Goal: Task Accomplishment & Management: Manage account settings

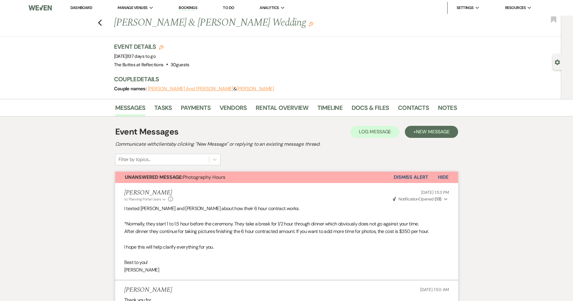
click at [84, 8] on link "Dashboard" at bounding box center [81, 7] width 22 height 5
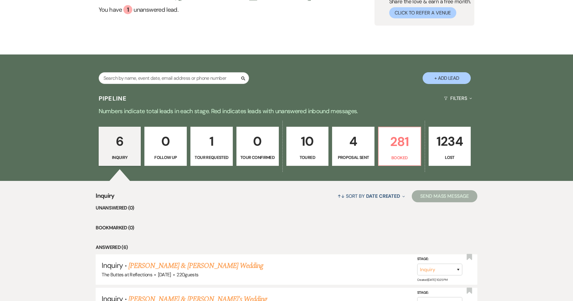
scroll to position [75, 0]
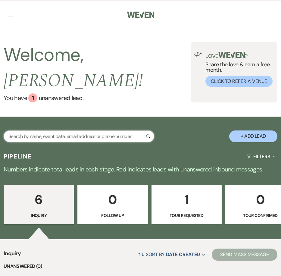
click at [121, 130] on input "text" at bounding box center [79, 136] width 150 height 12
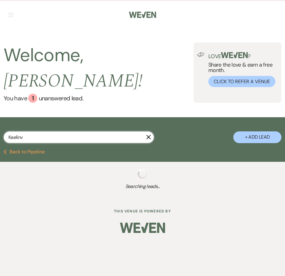
type input "Kaelinva"
select select "8"
select select "4"
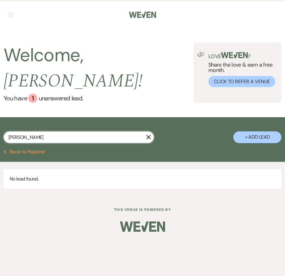
type input "[PERSON_NAME]"
select select "8"
select select "4"
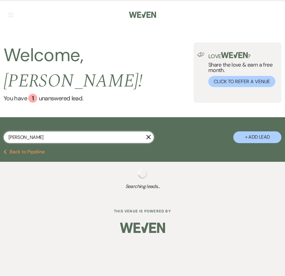
type input "[PERSON_NAME]"
select select "8"
select select "4"
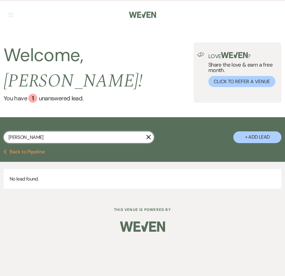
type input "[PERSON_NAME] v"
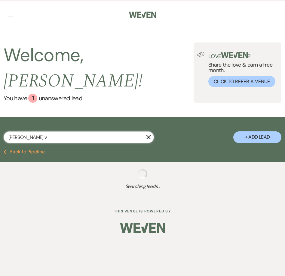
select select "5"
select select "8"
select select "6"
select select "8"
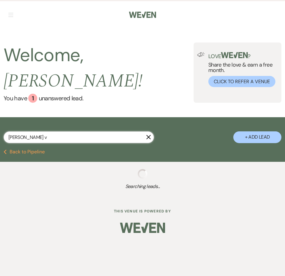
select select "5"
select select "8"
select select "4"
select select "8"
select select "5"
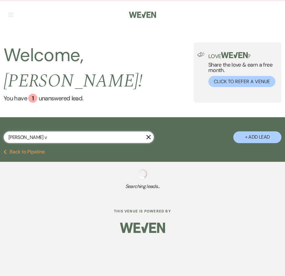
select select "8"
select select "5"
select select "8"
select select "6"
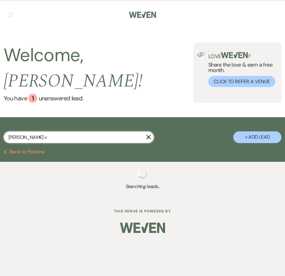
select select "8"
select select "6"
select select "8"
select select "5"
select select "8"
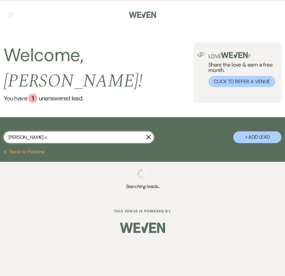
select select "5"
select select "8"
select select "5"
select select "8"
select select "5"
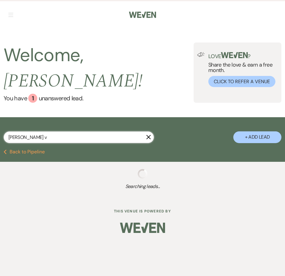
select select "8"
select select "5"
select select "8"
select select "5"
select select "8"
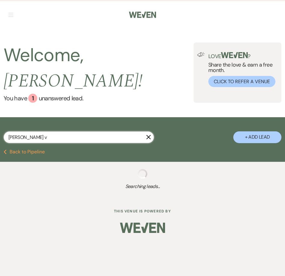
select select "5"
select select "8"
select select "5"
select select "8"
select select "11"
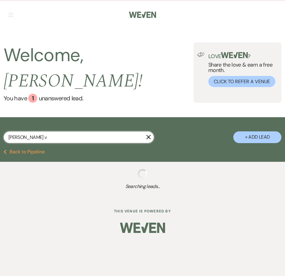
select select "8"
select select "5"
select select "8"
select select "5"
select select "8"
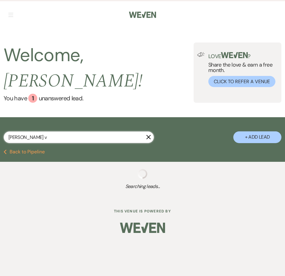
select select "6"
select select "8"
select select "6"
select select "8"
select select "5"
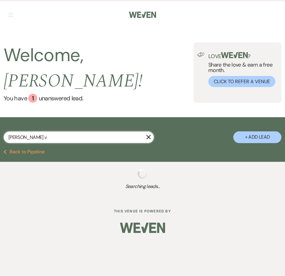
select select "8"
select select "5"
select select "8"
select select "5"
select select "8"
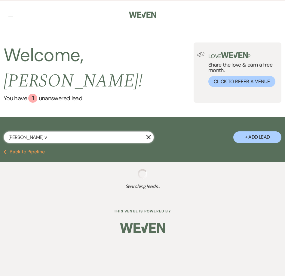
select select "3"
select select "8"
select select "5"
select select "8"
select select "1"
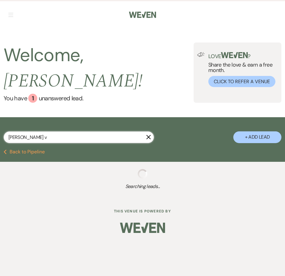
select select "8"
select select "5"
select select "8"
select select "5"
select select "8"
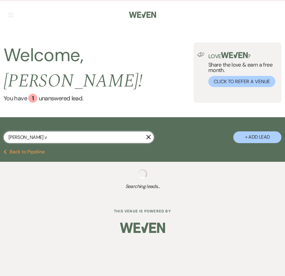
select select "5"
select select "8"
select select "5"
select select "8"
select select "5"
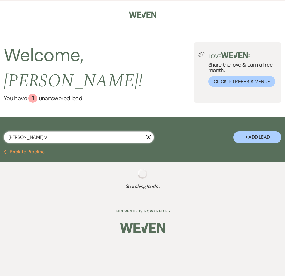
select select "8"
select select "5"
select select "8"
select select "5"
select select "8"
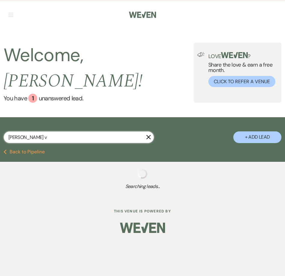
select select "5"
select select "8"
select select "5"
select select "8"
select select "2"
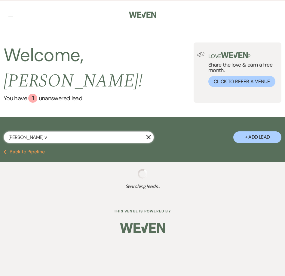
select select "8"
select select "5"
select select "8"
select select "2"
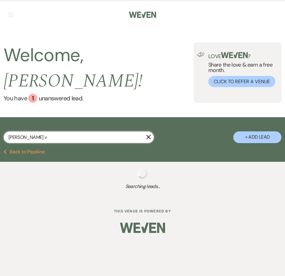
select select "8"
select select "6"
select select "8"
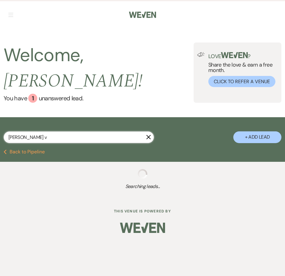
select select "10"
select select "8"
select select "5"
select select "8"
select select "6"
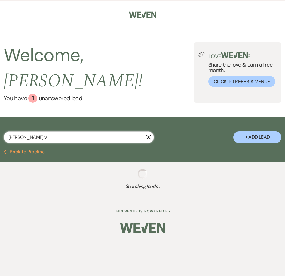
select select "8"
select select "5"
select select "8"
select select "5"
select select "8"
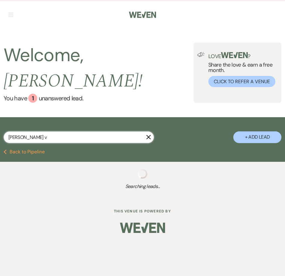
select select "5"
select select "8"
select select "2"
select select "8"
select select "6"
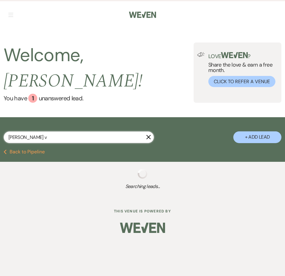
select select "8"
select select "5"
select select "8"
select select "5"
select select "8"
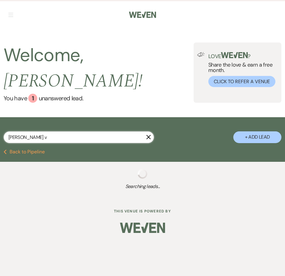
select select "4"
select select "8"
select select "5"
select select "8"
select select "5"
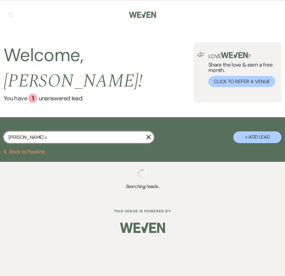
select select "8"
select select "5"
select select "8"
select select "5"
select select "8"
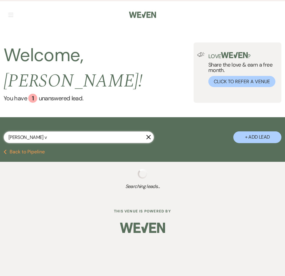
select select "5"
select select "8"
select select "5"
select select "8"
select select "5"
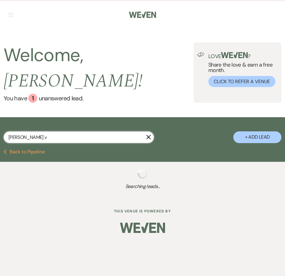
select select "8"
select select "6"
select select "8"
select select "5"
select select "8"
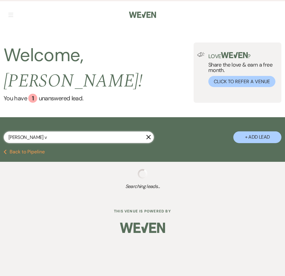
select select "10"
select select "8"
select select "5"
select select "8"
select select "5"
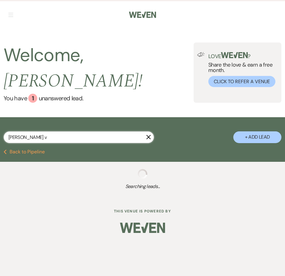
select select "8"
select select "5"
select select "8"
select select "5"
select select "8"
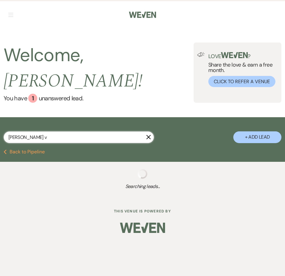
select select "5"
select select "8"
select select "5"
select select "8"
select select "5"
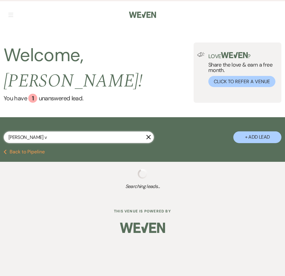
select select "8"
select select "5"
select select "8"
select select "5"
select select "8"
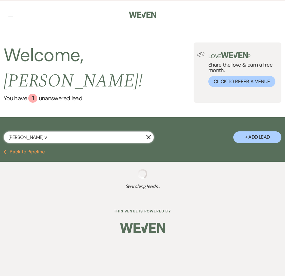
select select "5"
select select "8"
select select "5"
select select "8"
select select "5"
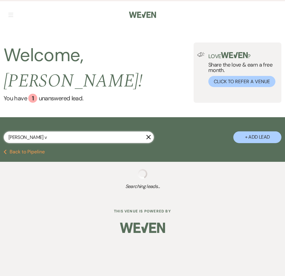
select select "8"
select select "5"
select select "8"
select select "5"
select select "8"
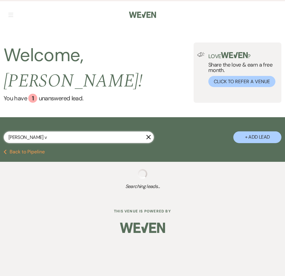
select select "5"
select select "8"
select select "5"
select select "8"
select select "5"
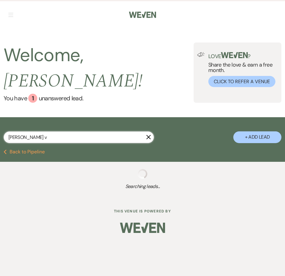
select select "8"
select select "5"
select select "8"
select select "6"
select select "8"
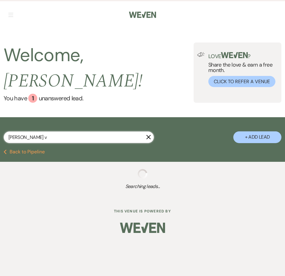
select select "5"
select select "8"
select select "6"
select select "8"
select select "5"
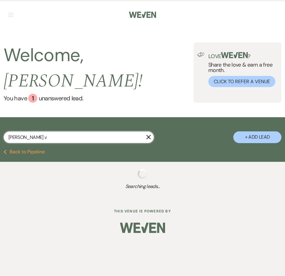
select select "8"
select select "5"
select select "8"
select select "5"
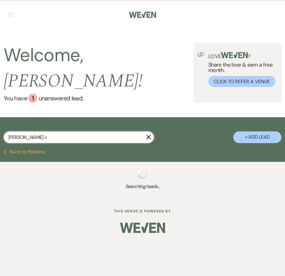
select select "8"
select select "6"
select select "8"
select select "5"
select select "8"
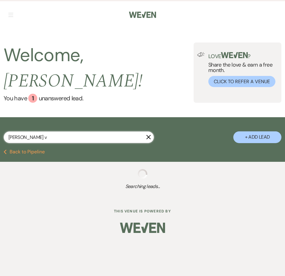
select select "5"
select select "8"
select select "5"
select select "8"
select select "3"
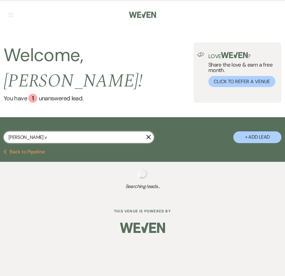
select select "8"
select select "5"
select select "8"
select select "6"
select select "8"
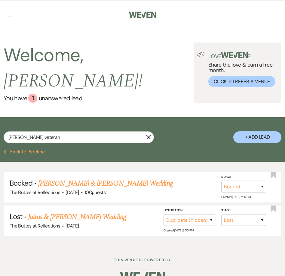
drag, startPoint x: 105, startPoint y: 176, endPoint x: 122, endPoint y: 168, distance: 19.4
click at [122, 178] on link "[PERSON_NAME] & [PERSON_NAME] Wedding" at bounding box center [105, 183] width 135 height 11
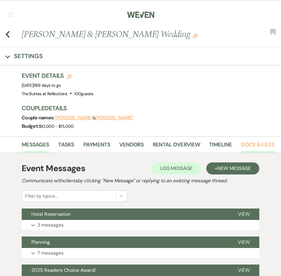
click at [255, 141] on link "Docs & Files" at bounding box center [257, 146] width 33 height 12
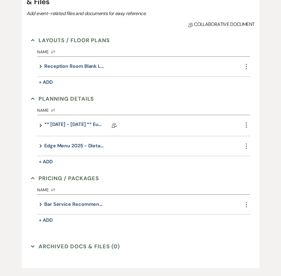
scroll to position [191, 0]
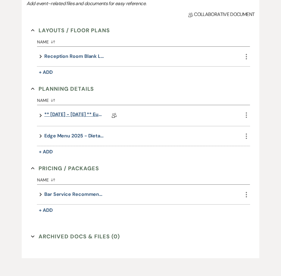
click at [71, 114] on link "** [DATE] - [DATE] ** Eucalyptus Wedding Details" at bounding box center [74, 115] width 60 height 9
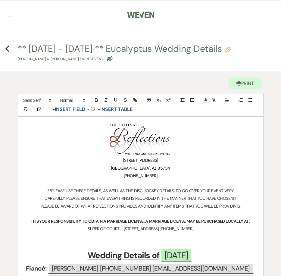
click at [14, 12] on nav "Dashboard Manage Venues Expand The Buttes at Reflections Bookings To Do Analyti…" at bounding box center [140, 14] width 281 height 28
click at [14, 15] on nav "Dashboard Manage Venues Expand The Buttes at Reflections Bookings To Do Analyti…" at bounding box center [140, 14] width 281 height 28
click at [11, 16] on button "button" at bounding box center [10, 15] width 5 height 4
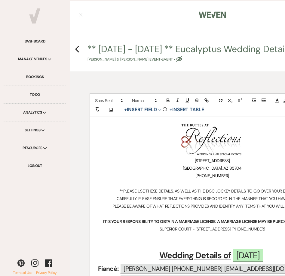
drag, startPoint x: 34, startPoint y: 45, endPoint x: 47, endPoint y: 53, distance: 15.9
click at [34, 45] on link "Dashboard" at bounding box center [35, 41] width 63 height 18
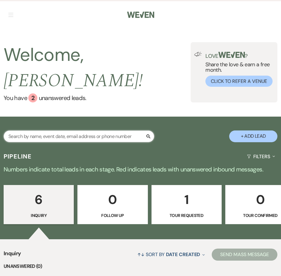
click at [101, 130] on input "text" at bounding box center [79, 136] width 150 height 12
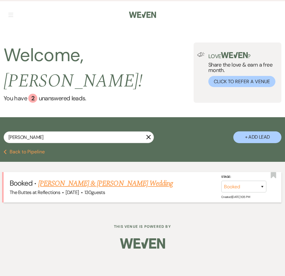
click at [117, 178] on link "[PERSON_NAME] & [PERSON_NAME] Wedding" at bounding box center [105, 183] width 135 height 11
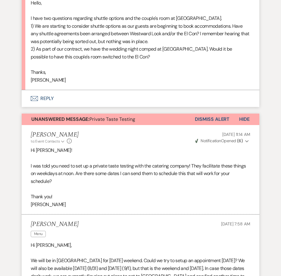
scroll to position [203, 0]
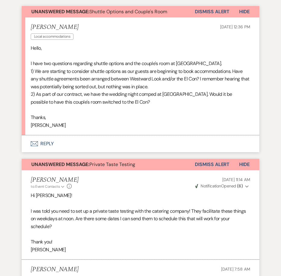
click at [220, 161] on button "Dismiss Alert" at bounding box center [212, 164] width 35 height 11
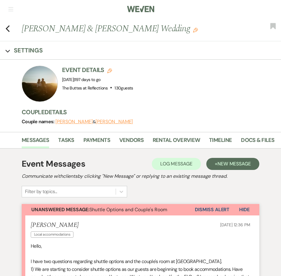
scroll to position [0, 0]
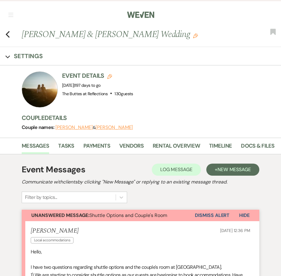
click at [264, 138] on div "Messages Tasks Payments Vendors Rental Overview Timeline Docs & Files Contacts …" at bounding box center [140, 146] width 281 height 17
click at [252, 145] on link "Docs & Files" at bounding box center [257, 147] width 33 height 12
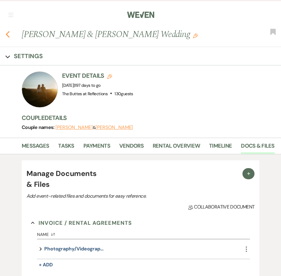
click at [8, 33] on use "button" at bounding box center [8, 34] width 4 height 7
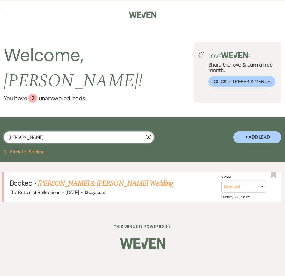
click at [36, 131] on input "[PERSON_NAME]" at bounding box center [79, 137] width 150 height 12
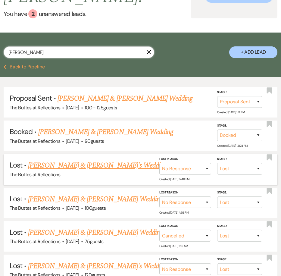
scroll to position [46, 0]
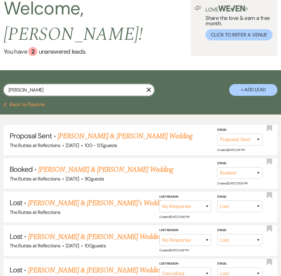
click at [48, 84] on input "[PERSON_NAME]" at bounding box center [79, 90] width 150 height 12
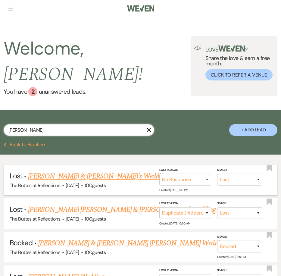
scroll to position [57, 0]
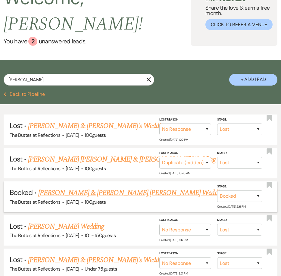
click at [75, 187] on link "[PERSON_NAME] & [PERSON_NAME] [PERSON_NAME] Wedding" at bounding box center [131, 192] width 187 height 11
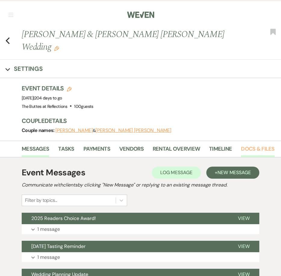
click at [241, 144] on link "Docs & Files" at bounding box center [257, 150] width 33 height 12
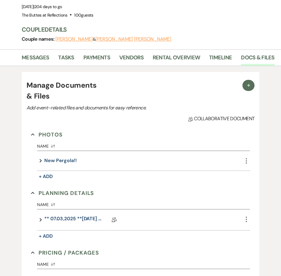
scroll to position [98, 0]
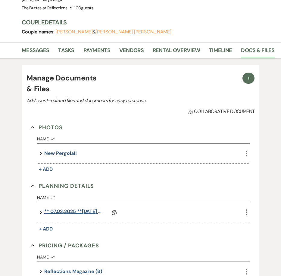
click at [87, 208] on link "** 07.03,2025 **[DATE] Sunset Wedding Details" at bounding box center [74, 212] width 60 height 9
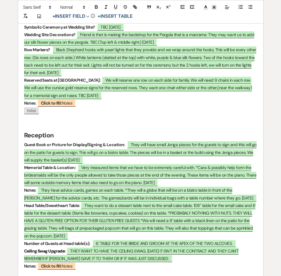
scroll to position [885, 0]
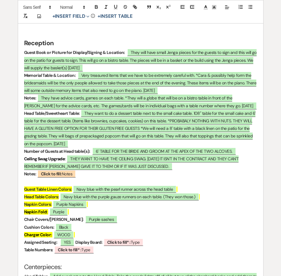
click at [148, 110] on span "They want to do a dessert table next to the small cake table. 108" table for th…" at bounding box center [139, 128] width 231 height 38
click at [175, 110] on p "Head Table/Sweetheart Table : ﻿ They want to do a dessert table next to the sma…" at bounding box center [140, 129] width 233 height 38
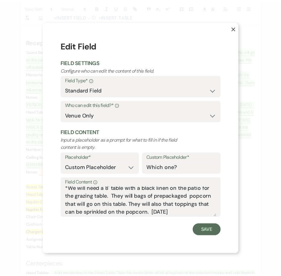
scroll to position [51, 0]
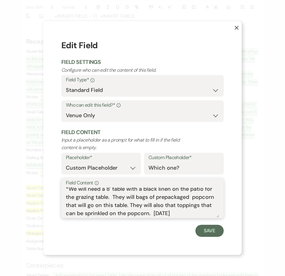
drag, startPoint x: 113, startPoint y: 196, endPoint x: 180, endPoint y: 217, distance: 69.9
click at [180, 217] on div "Field Content Info They want to do a dessert table next to the small cake table…" at bounding box center [142, 198] width 162 height 40
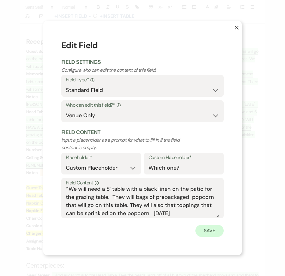
click at [215, 229] on button "Save" at bounding box center [210, 230] width 28 height 12
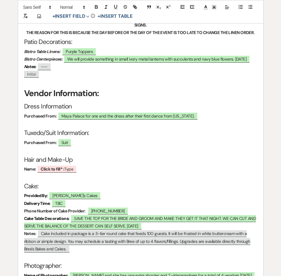
scroll to position [1352, 0]
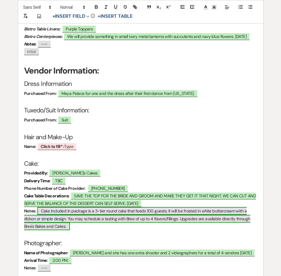
click at [205, 207] on span "Cake included in package is a 3-tier round cake that feeds 100 guests. It will …" at bounding box center [137, 218] width 226 height 23
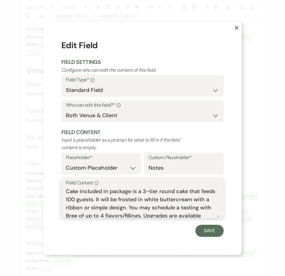
click at [182, 204] on textarea "Cake included in package is a 3-tier round cake that feeds 100 guests. It will …" at bounding box center [142, 202] width 153 height 30
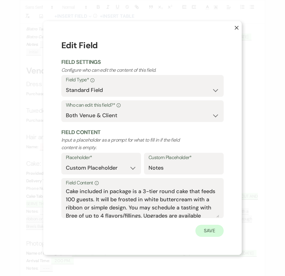
click at [210, 228] on button "Save" at bounding box center [210, 230] width 28 height 12
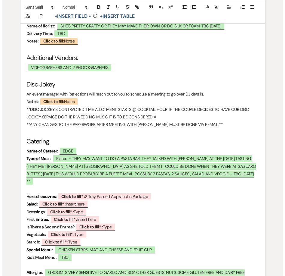
scroll to position [1623, 0]
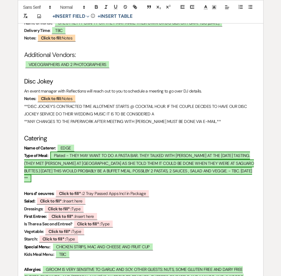
click at [224, 159] on span "Plated - THEY MAY WANT TO DO A PASTA BAR. THEY TALKED WITH [PERSON_NAME] AT THE…" at bounding box center [139, 166] width 230 height 31
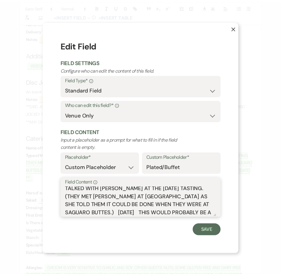
scroll to position [43, 0]
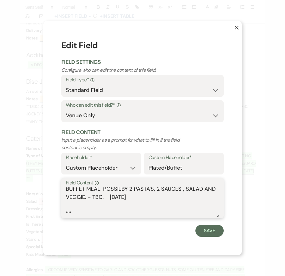
drag, startPoint x: 90, startPoint y: 189, endPoint x: 149, endPoint y: 198, distance: 59.7
click at [149, 198] on textarea "Plated - THEY MAY WANT TO DO A PASTA BAR. THEY TALKED WITH [PERSON_NAME] AT THE…" at bounding box center [142, 202] width 153 height 30
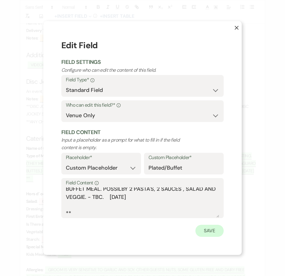
click at [203, 230] on button "Save" at bounding box center [210, 230] width 28 height 12
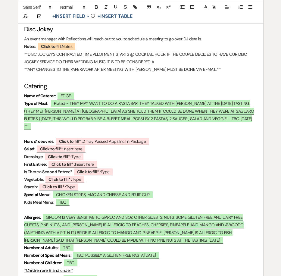
scroll to position [1685, 0]
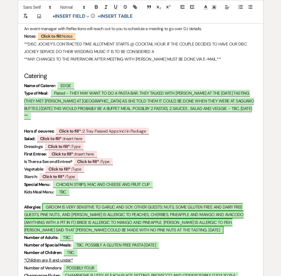
click at [191, 203] on span "GROOM IS VERY SENSITIVE TO GARLIC AND SOY. OTHER GUESTS: NUTS, SOME GLUTEN FREE…" at bounding box center [133, 218] width 219 height 31
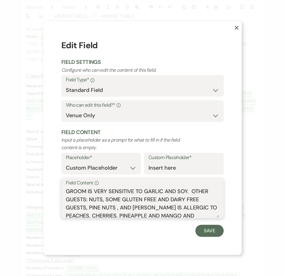
click at [155, 206] on textarea "GROOM IS VERY SENSITIVE TO GARLIC AND SOY. OTHER GUESTS: NUTS, SOME GLUTEN FREE…" at bounding box center [142, 202] width 153 height 30
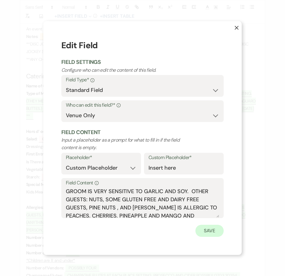
click at [217, 232] on button "Save" at bounding box center [210, 230] width 28 height 12
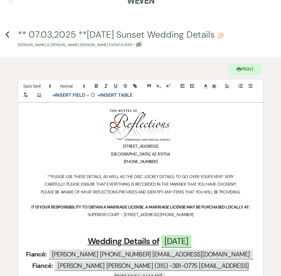
scroll to position [0, 0]
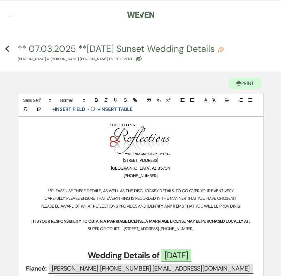
click at [8, 15] on button "button" at bounding box center [10, 15] width 5 height 4
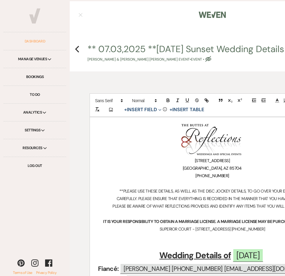
click at [33, 45] on link "Dashboard" at bounding box center [35, 41] width 63 height 18
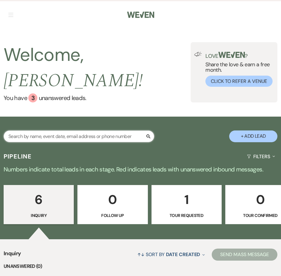
click at [95, 130] on input "text" at bounding box center [79, 136] width 150 height 12
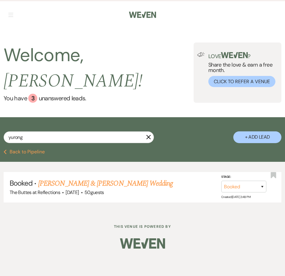
click at [45, 178] on link "[PERSON_NAME] & [PERSON_NAME] Wedding" at bounding box center [105, 183] width 135 height 11
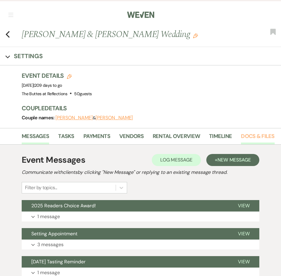
click at [259, 137] on link "Docs & Files" at bounding box center [257, 138] width 33 height 12
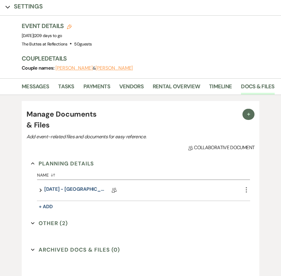
scroll to position [108, 0]
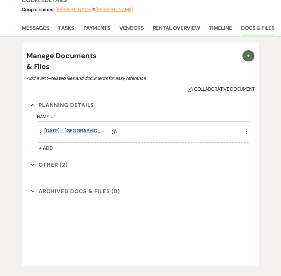
click at [90, 129] on link "[DATE] - [GEOGRAPHIC_DATA][PERSON_NAME] ([DATE] Succulent WITH BAR Wedding Deta…" at bounding box center [74, 131] width 60 height 9
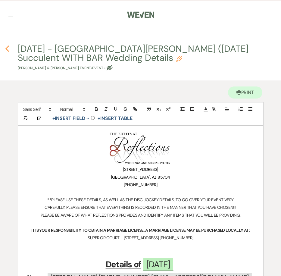
click at [7, 50] on use "button" at bounding box center [7, 48] width 4 height 7
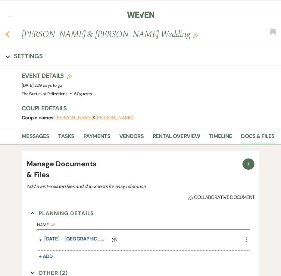
click at [7, 33] on icon "Previous" at bounding box center [7, 34] width 5 height 7
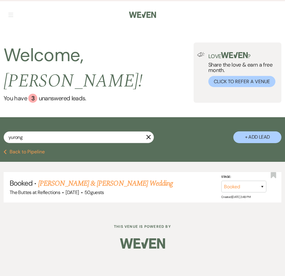
click at [33, 149] on button "Previous Back to Pipeline" at bounding box center [24, 151] width 41 height 5
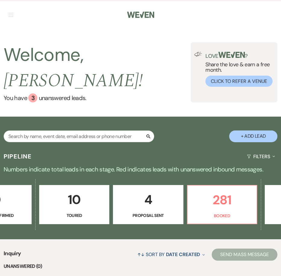
scroll to position [0, 271]
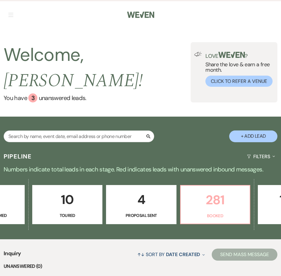
click at [211, 190] on p "281" at bounding box center [215, 200] width 62 height 20
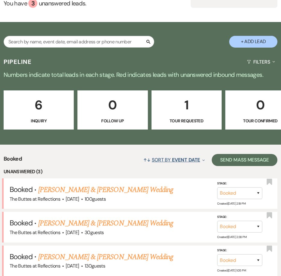
scroll to position [106, 0]
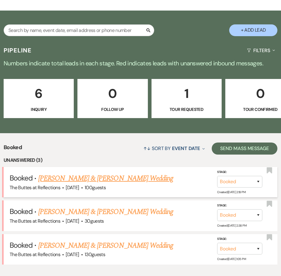
click at [141, 173] on link "[PERSON_NAME] & [PERSON_NAME] Wedding" at bounding box center [105, 178] width 135 height 11
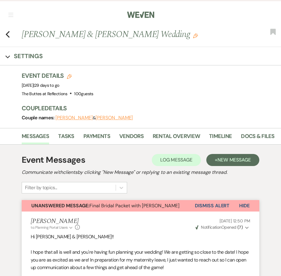
click at [218, 206] on button "Dismiss Alert" at bounding box center [212, 205] width 35 height 11
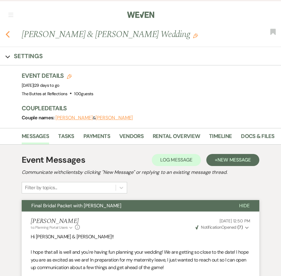
click at [8, 35] on icon "Previous" at bounding box center [7, 34] width 5 height 7
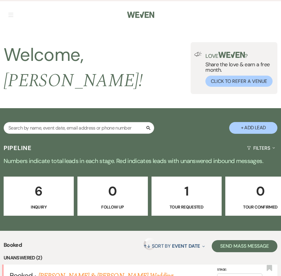
scroll to position [106, 0]
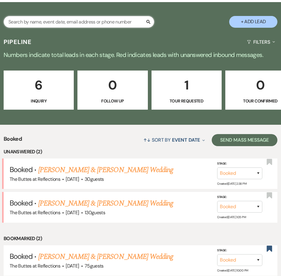
click at [87, 16] on input "text" at bounding box center [79, 22] width 150 height 12
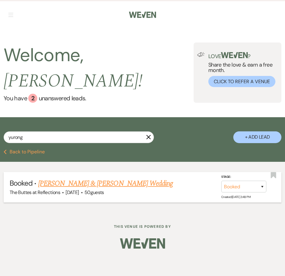
click at [77, 188] on div "The Buttes at Reflections · [DATE] · 50 guests" at bounding box center [143, 192] width 266 height 8
click at [131, 178] on link "[PERSON_NAME] & [PERSON_NAME] Wedding" at bounding box center [105, 183] width 135 height 11
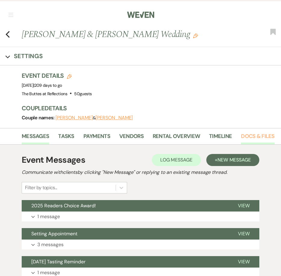
click at [255, 135] on link "Docs & Files" at bounding box center [257, 138] width 33 height 12
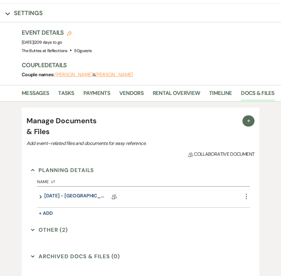
scroll to position [148, 0]
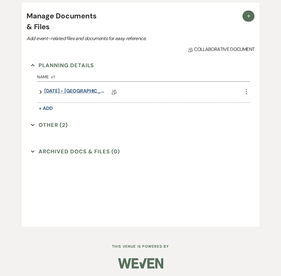
click at [73, 91] on link "[DATE] - [GEOGRAPHIC_DATA][PERSON_NAME] ([DATE] Succulent WITH BAR Wedding Deta…" at bounding box center [74, 91] width 60 height 9
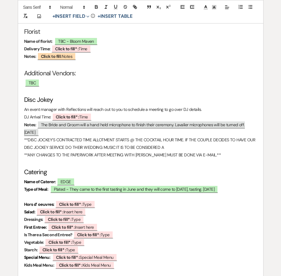
scroll to position [1520, 0]
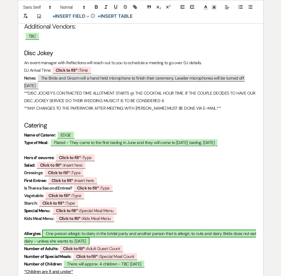
click at [130, 229] on span "One person allergic to dairy in the bridal party and another person that is all…" at bounding box center [140, 236] width 232 height 15
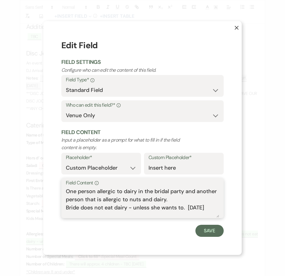
click at [116, 204] on textarea "One person allergic to dairy in the bridal party and another person that is all…" at bounding box center [142, 202] width 153 height 30
click at [214, 233] on button "Save" at bounding box center [210, 230] width 28 height 12
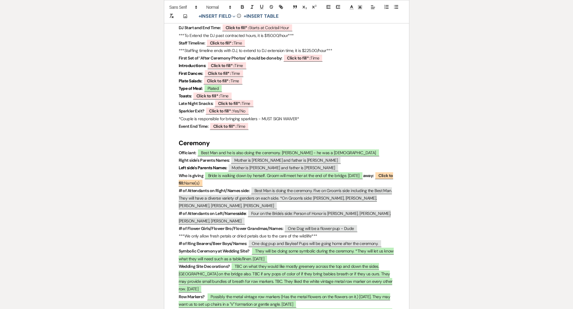
scroll to position [0, 0]
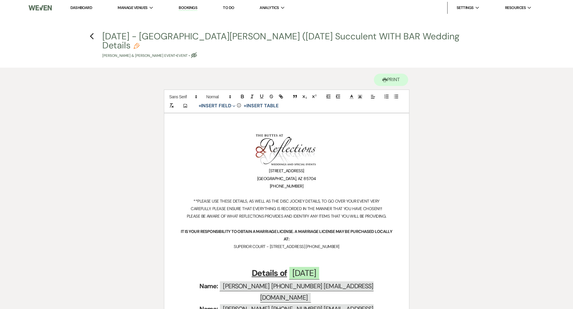
click at [88, 5] on link "Dashboard" at bounding box center [81, 7] width 22 height 5
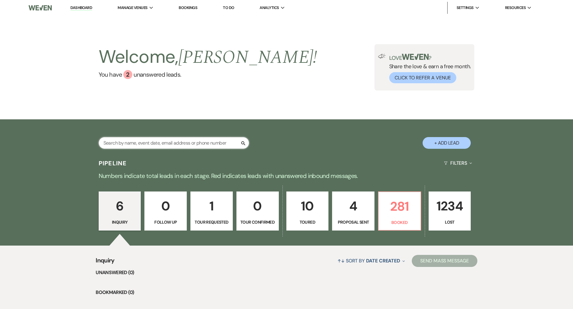
click at [167, 143] on input "text" at bounding box center [174, 143] width 150 height 12
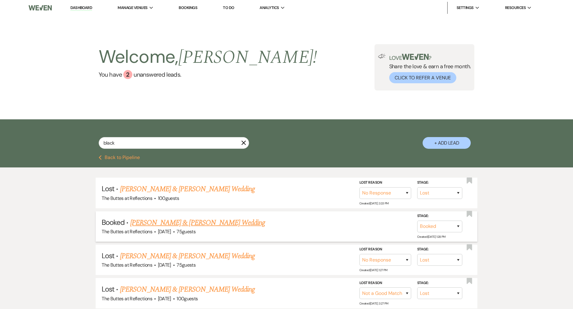
click at [201, 221] on link "[PERSON_NAME] & [PERSON_NAME] Wedding" at bounding box center [197, 223] width 135 height 11
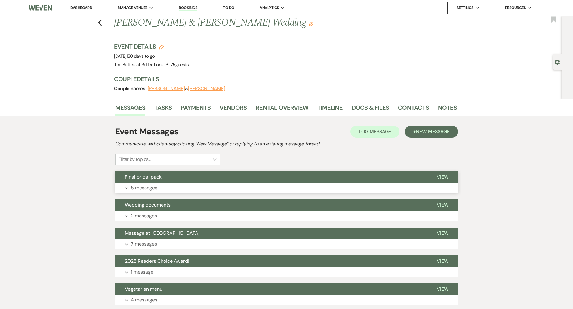
click at [160, 182] on button "Final bridal pack" at bounding box center [271, 177] width 312 height 11
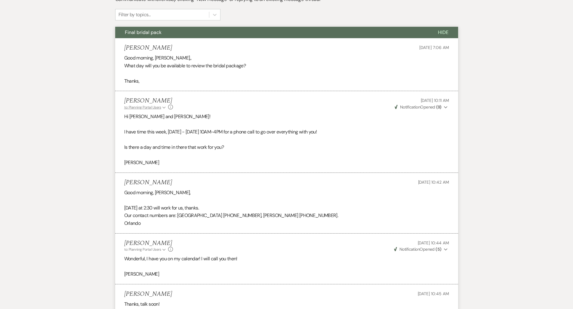
scroll to position [146, 0]
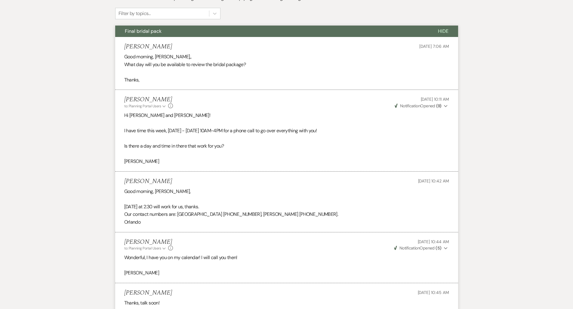
click at [172, 35] on button "Final bridal pack" at bounding box center [271, 31] width 313 height 11
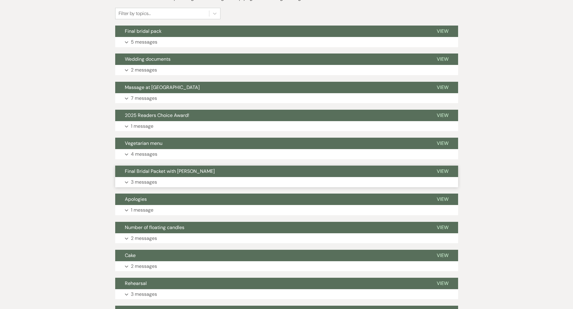
click at [155, 174] on button "Final Bridal Packet with [PERSON_NAME]" at bounding box center [271, 171] width 312 height 11
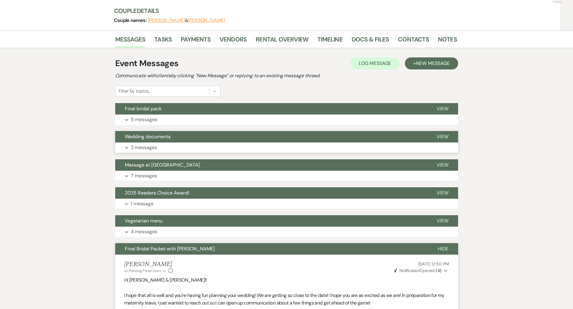
scroll to position [0, 0]
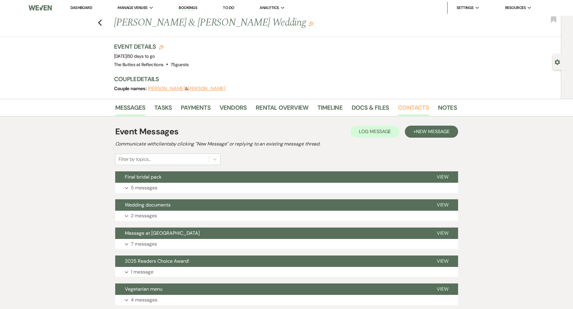
click at [419, 107] on link "Contacts" at bounding box center [413, 109] width 31 height 13
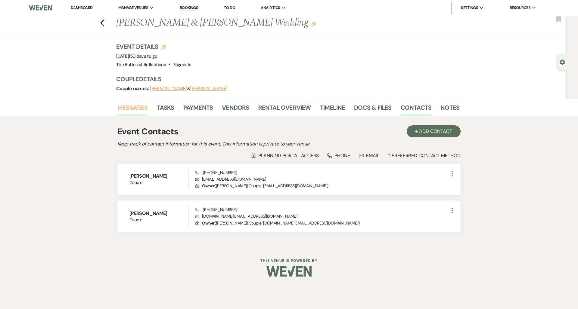
click at [136, 114] on link "Messages" at bounding box center [132, 109] width 30 height 13
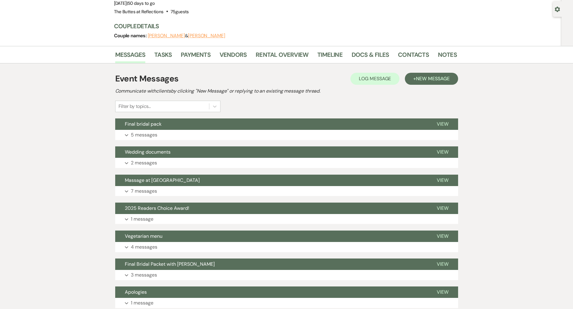
scroll to position [178, 0]
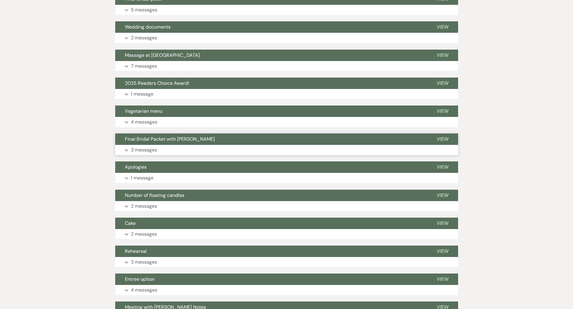
click at [168, 149] on button "Expand 3 messages" at bounding box center [286, 150] width 343 height 10
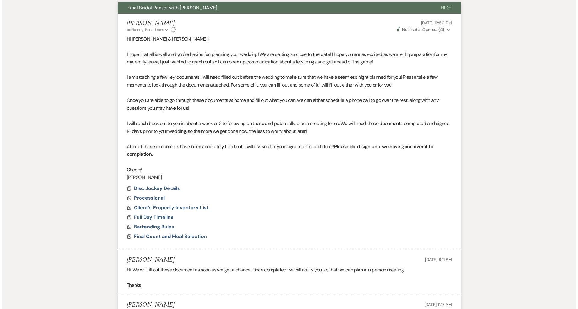
scroll to position [317, 0]
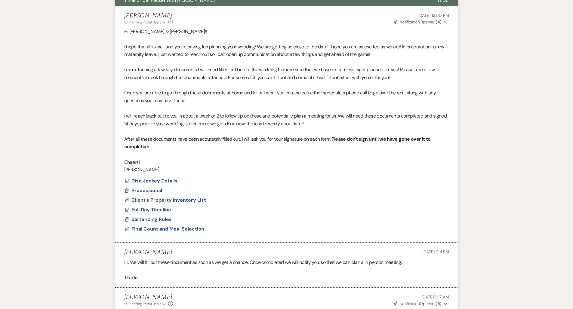
click at [159, 207] on span "Full Day Timeline" at bounding box center [152, 210] width 40 height 6
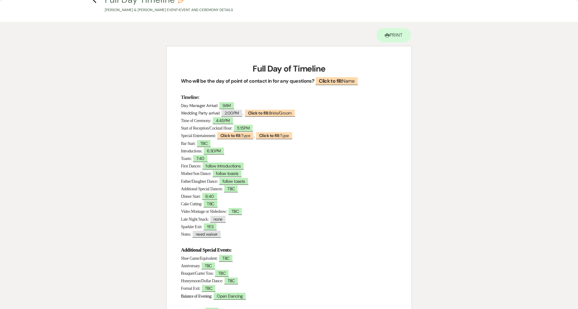
scroll to position [29, 0]
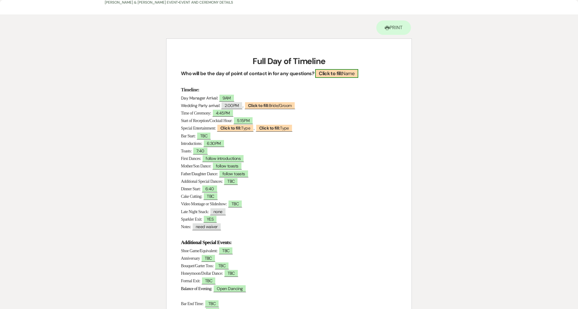
click at [335, 71] on b "Click to fill:" at bounding box center [330, 73] width 23 height 6
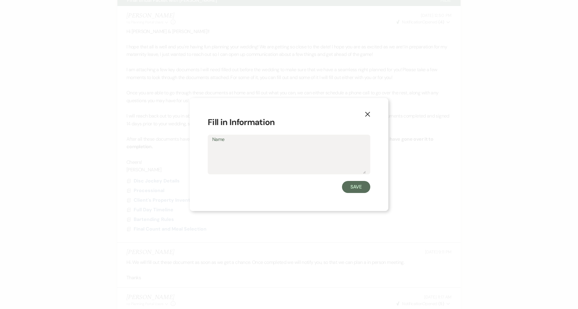
click at [349, 75] on div "X Fill in Information Name Save" at bounding box center [289, 154] width 578 height 309
click at [271, 153] on textarea "Name" at bounding box center [288, 159] width 153 height 30
click at [365, 191] on button "Save" at bounding box center [356, 187] width 28 height 12
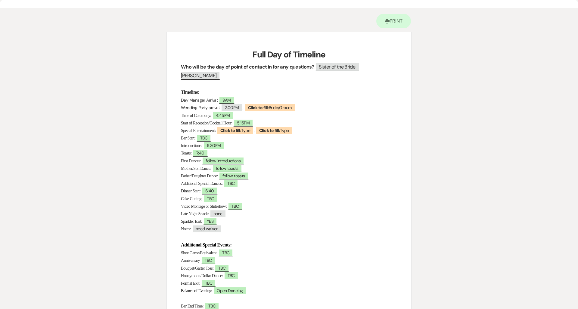
scroll to position [36, 0]
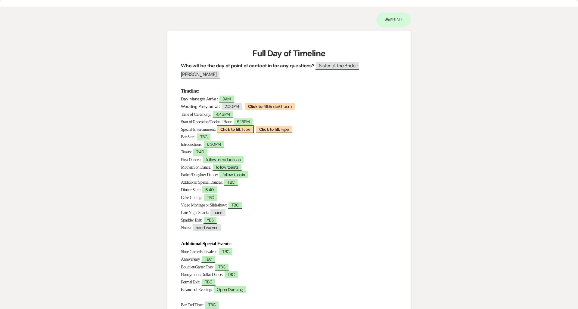
click at [248, 125] on span "Click to fill: Type" at bounding box center [235, 129] width 37 height 8
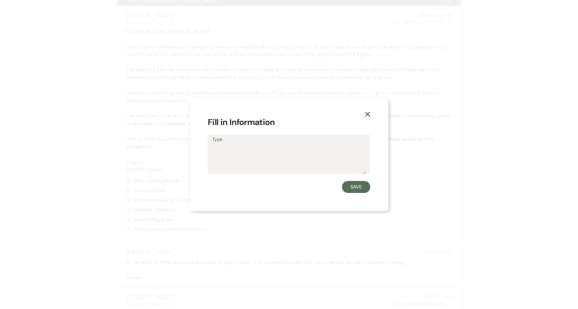
drag, startPoint x: 261, startPoint y: 154, endPoint x: 259, endPoint y: 150, distance: 4.3
click at [261, 153] on textarea "Type" at bounding box center [288, 159] width 153 height 30
click at [348, 189] on button "Save" at bounding box center [356, 187] width 28 height 12
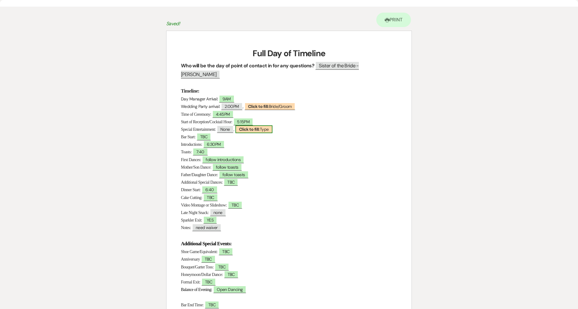
click at [255, 127] on b "Click to fill:" at bounding box center [249, 129] width 21 height 5
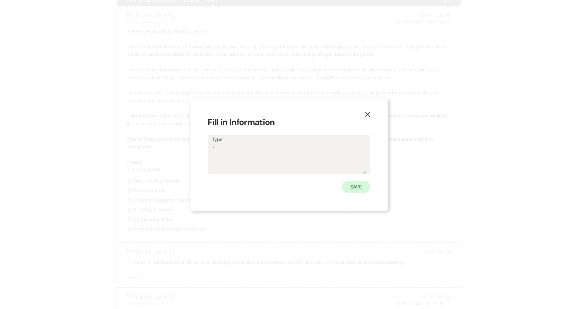
click at [346, 186] on button "Save" at bounding box center [356, 187] width 28 height 12
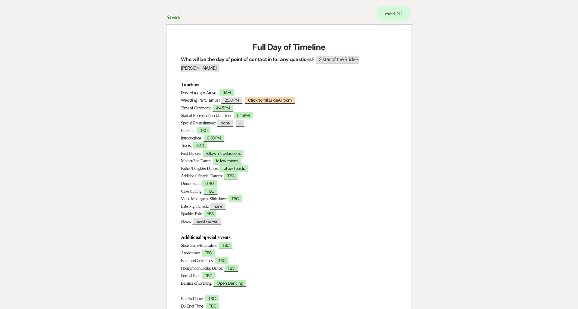
scroll to position [53, 0]
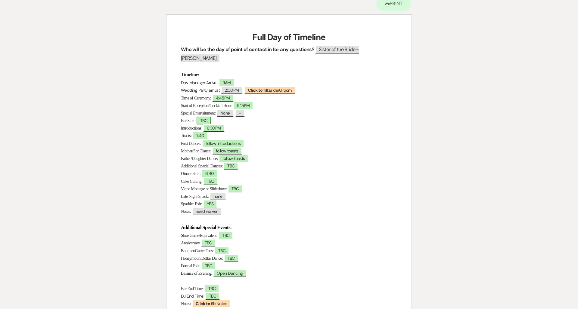
click at [204, 117] on span "TBC" at bounding box center [204, 121] width 14 height 8
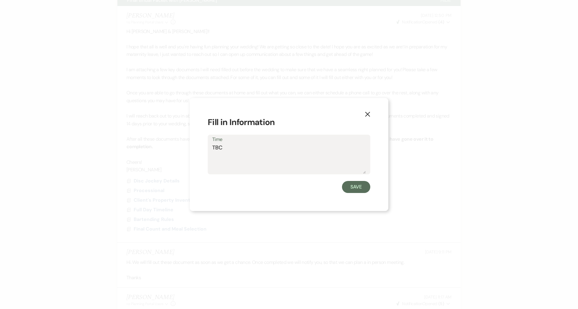
drag, startPoint x: 230, startPoint y: 146, endPoint x: 169, endPoint y: 149, distance: 61.2
click at [169, 149] on div "X Fill in Information Time TBC Save" at bounding box center [289, 154] width 578 height 309
click at [345, 185] on button "Save" at bounding box center [356, 187] width 28 height 12
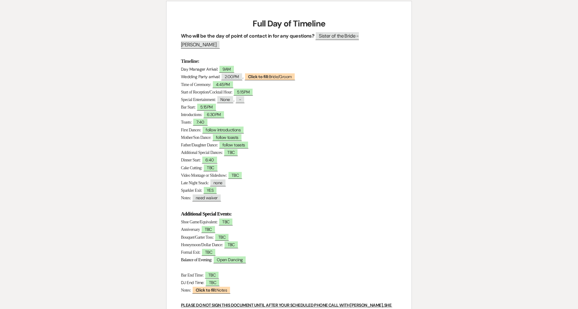
scroll to position [76, 0]
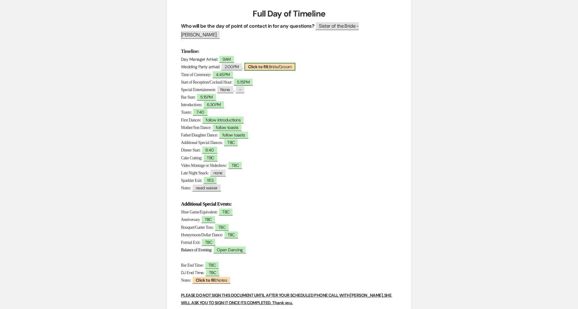
click at [293, 63] on span "Click to fill: Bride/Groom" at bounding box center [269, 67] width 51 height 8
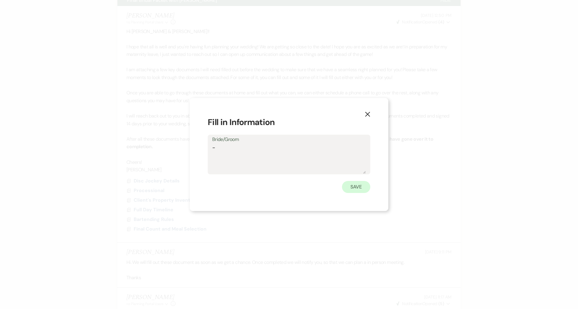
click at [363, 186] on button "Save" at bounding box center [356, 187] width 28 height 12
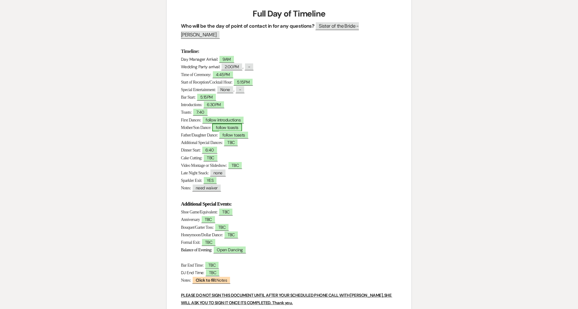
click at [233, 124] on span "follow toasts" at bounding box center [227, 128] width 30 height 8
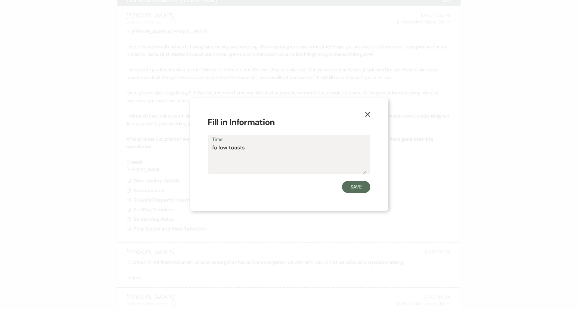
drag, startPoint x: 252, startPoint y: 149, endPoint x: 188, endPoint y: 146, distance: 64.8
click at [188, 146] on div "X Fill in Information Time follow toasts Save" at bounding box center [289, 154] width 578 height 309
click at [357, 187] on button "Save" at bounding box center [356, 187] width 28 height 12
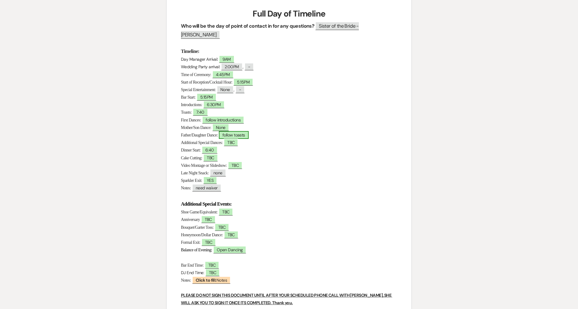
click at [232, 131] on span "follow toasts" at bounding box center [234, 135] width 30 height 8
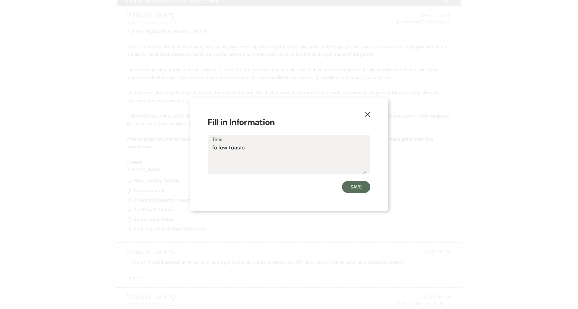
drag, startPoint x: 256, startPoint y: 147, endPoint x: 175, endPoint y: 149, distance: 80.4
click at [175, 149] on div "X Fill in Information Time follow toasts Save" at bounding box center [289, 154] width 578 height 309
click at [361, 190] on button "Save" at bounding box center [356, 187] width 28 height 12
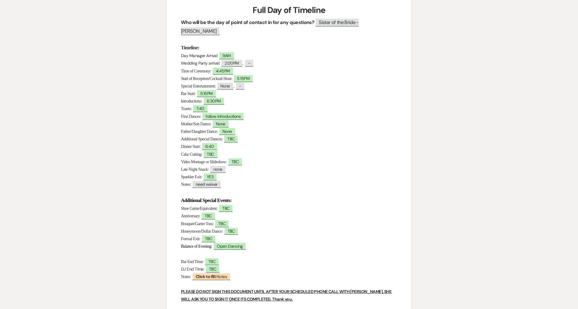
scroll to position [81, 0]
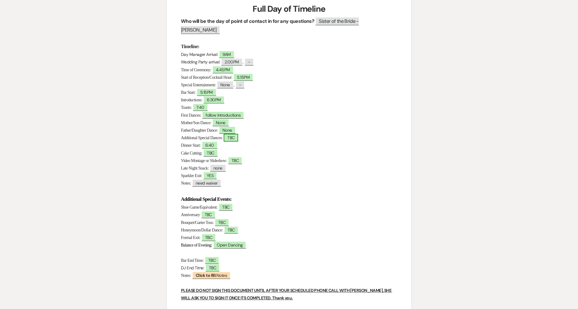
click at [238, 134] on span "TBC" at bounding box center [231, 138] width 14 height 8
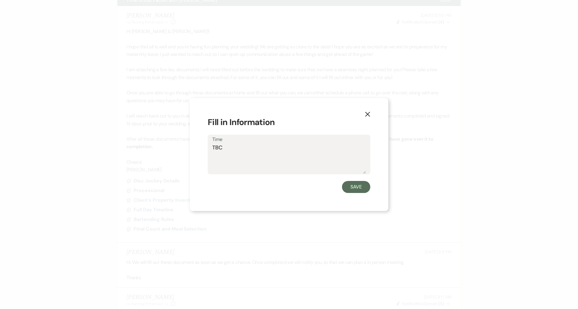
drag, startPoint x: 230, startPoint y: 152, endPoint x: 203, endPoint y: 150, distance: 26.9
click at [204, 150] on div "X Fill in Information Time TBC Save" at bounding box center [289, 154] width 199 height 113
click at [357, 187] on button "Save" at bounding box center [356, 187] width 28 height 12
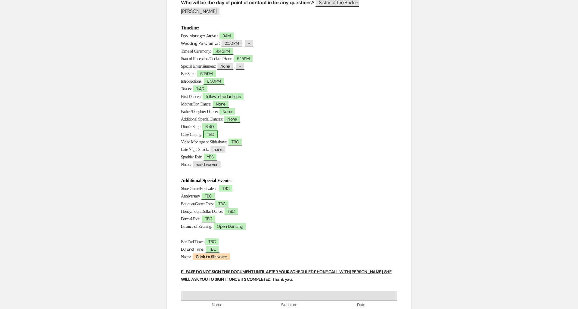
scroll to position [101, 0]
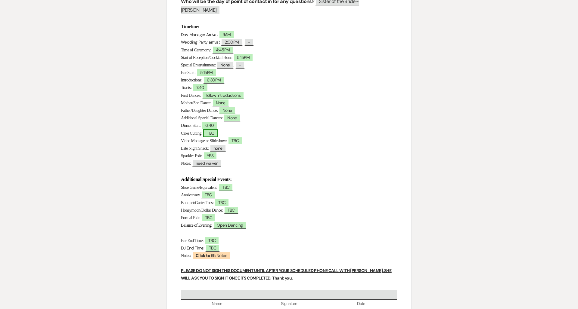
click at [218, 129] on span "TBC" at bounding box center [210, 133] width 14 height 8
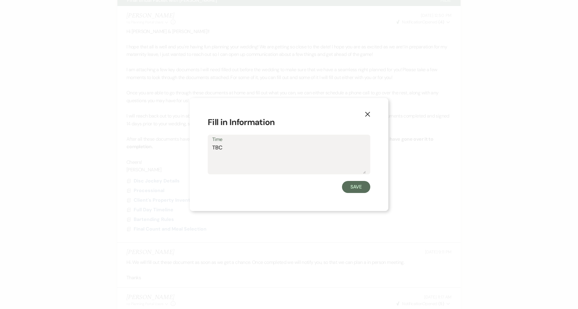
drag, startPoint x: 214, startPoint y: 148, endPoint x: 197, endPoint y: 148, distance: 17.2
click at [197, 148] on div "X Fill in Information Time TBC Save" at bounding box center [289, 154] width 199 height 113
click at [368, 184] on button "Save" at bounding box center [356, 187] width 28 height 12
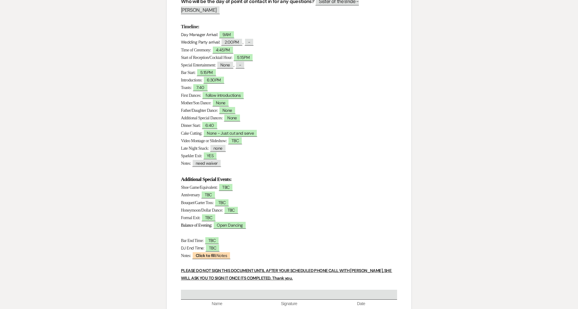
scroll to position [103, 0]
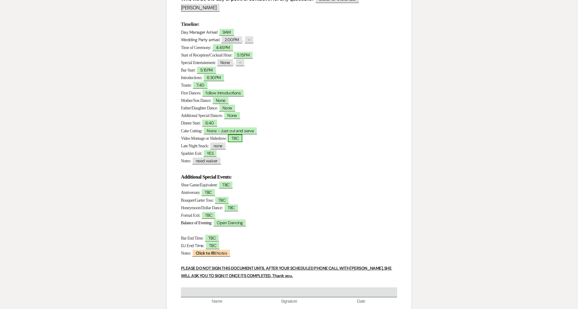
click at [236, 135] on span "TBC" at bounding box center [235, 139] width 14 height 8
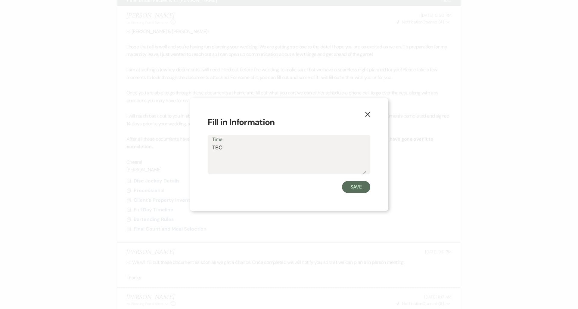
drag, startPoint x: 211, startPoint y: 147, endPoint x: 195, endPoint y: 149, distance: 16.1
click at [210, 147] on div "Time TBC" at bounding box center [289, 155] width 162 height 40
click at [367, 190] on button "Save" at bounding box center [356, 187] width 28 height 12
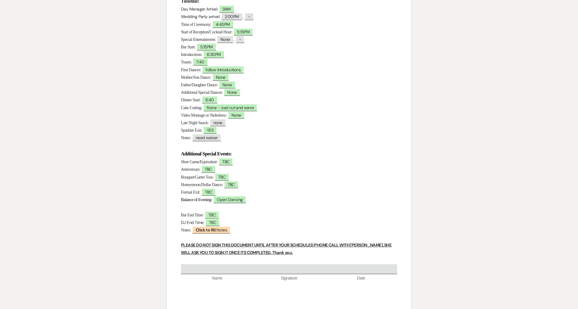
scroll to position [140, 0]
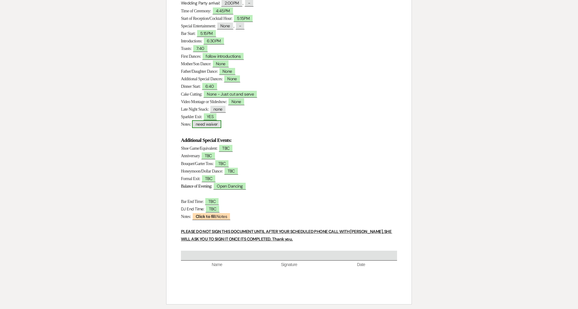
click at [213, 120] on span "need waiver" at bounding box center [206, 124] width 29 height 8
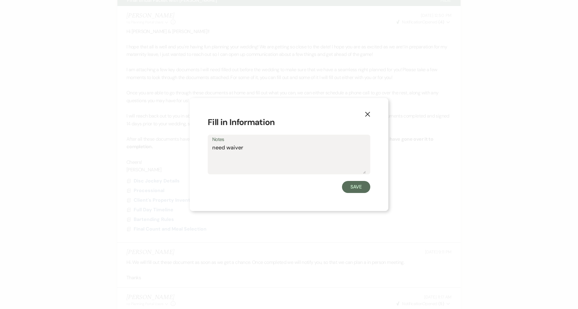
drag, startPoint x: 258, startPoint y: 152, endPoint x: 184, endPoint y: 146, distance: 74.0
click at [184, 146] on div "X Fill in Information Notes need waiver Save" at bounding box center [289, 154] width 578 height 309
click at [342, 185] on button "Save" at bounding box center [356, 187] width 28 height 12
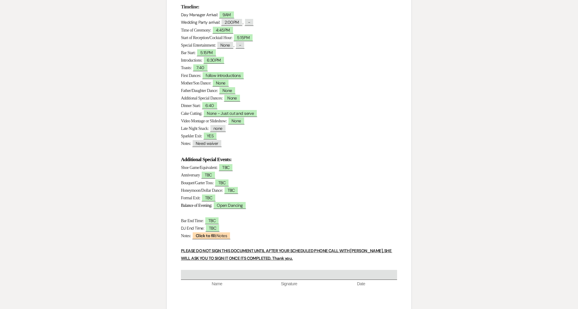
scroll to position [141, 0]
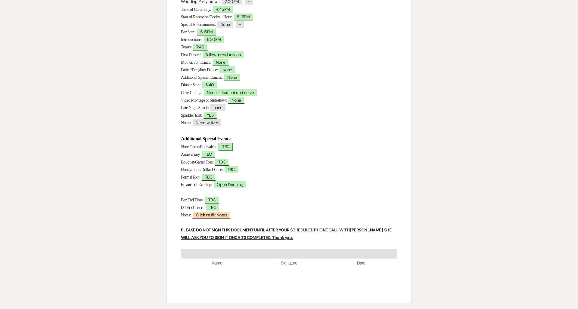
click at [233, 143] on span "TBC" at bounding box center [225, 147] width 14 height 8
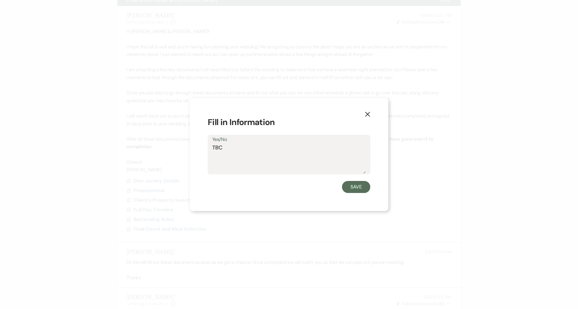
drag, startPoint x: 234, startPoint y: 146, endPoint x: 193, endPoint y: 144, distance: 40.7
click at [193, 144] on div "X Fill in Information Yes/No TBC Save" at bounding box center [289, 154] width 199 height 113
click at [352, 187] on button "Save" at bounding box center [356, 187] width 28 height 12
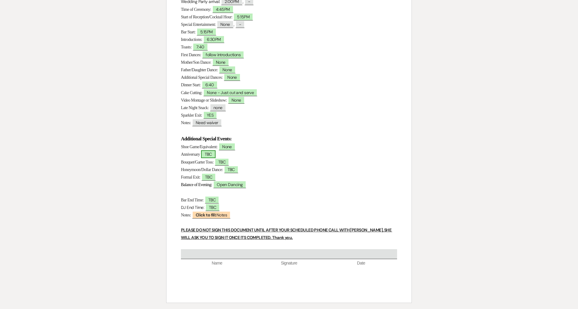
click at [213, 150] on span "TBC" at bounding box center [208, 154] width 14 height 8
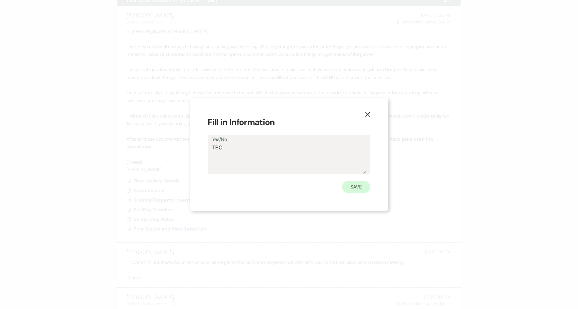
click at [354, 183] on button "Save" at bounding box center [356, 187] width 28 height 12
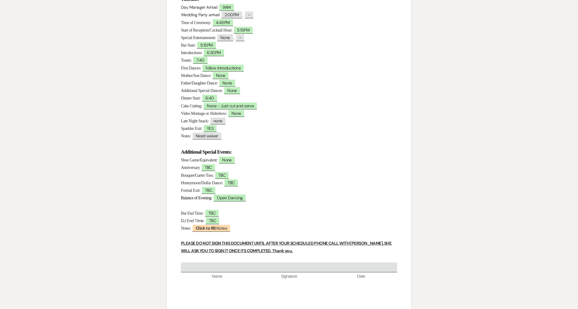
scroll to position [136, 0]
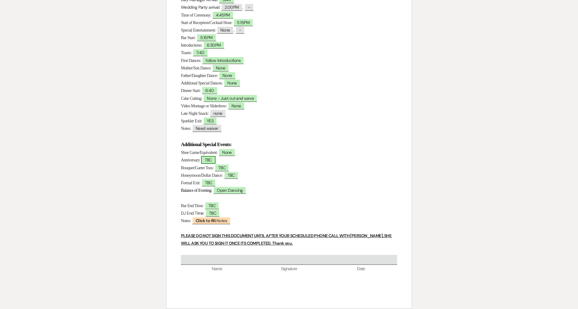
click at [211, 156] on span "TBC" at bounding box center [208, 160] width 14 height 8
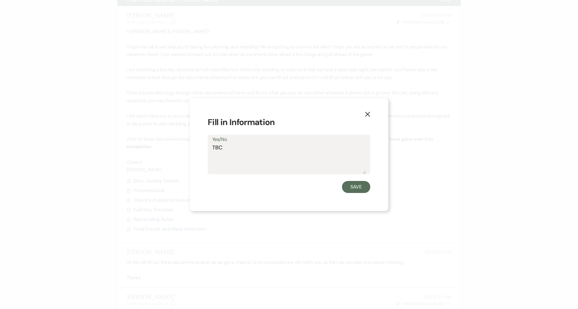
drag, startPoint x: 198, startPoint y: 150, endPoint x: 192, endPoint y: 150, distance: 5.5
click at [192, 150] on div "X Fill in Information Yes/No TBC Save" at bounding box center [289, 154] width 199 height 113
click at [361, 189] on button "Save" at bounding box center [356, 187] width 28 height 12
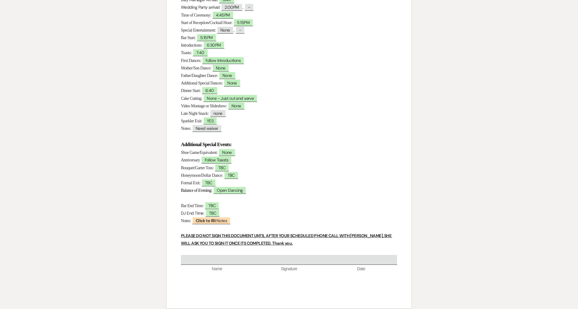
scroll to position [141, 0]
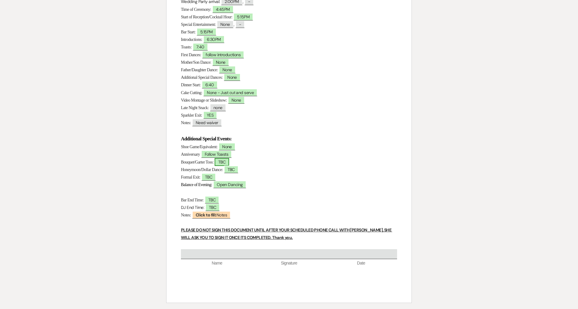
click at [229, 158] on span "TBC" at bounding box center [222, 162] width 14 height 8
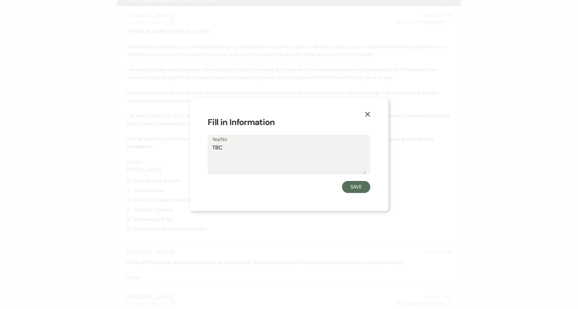
drag, startPoint x: 231, startPoint y: 147, endPoint x: 187, endPoint y: 148, distance: 44.2
click at [188, 148] on div "X Fill in Information Yes/No TBC Save" at bounding box center [289, 154] width 578 height 309
click at [363, 187] on button "Save" at bounding box center [356, 187] width 28 height 12
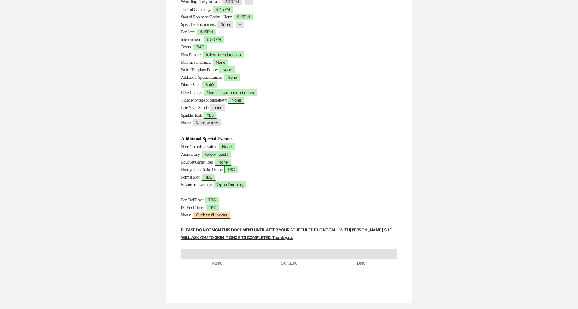
click at [238, 166] on span "TBC" at bounding box center [231, 170] width 14 height 8
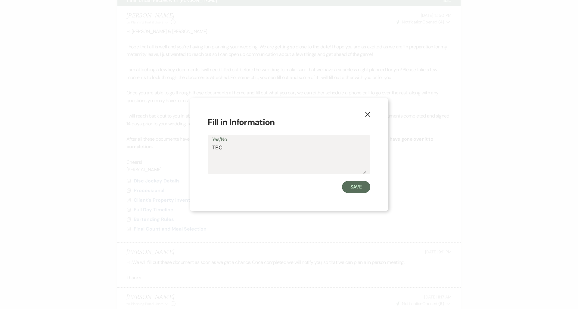
drag, startPoint x: 231, startPoint y: 149, endPoint x: 215, endPoint y: 144, distance: 17.2
click at [215, 144] on textarea "TBC" at bounding box center [288, 159] width 153 height 30
click at [354, 186] on button "Save" at bounding box center [356, 187] width 28 height 12
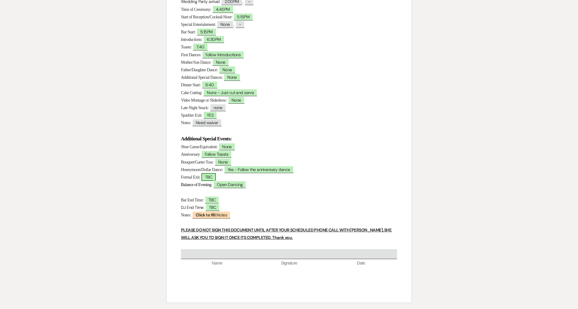
click at [213, 173] on span "TBC" at bounding box center [208, 177] width 14 height 8
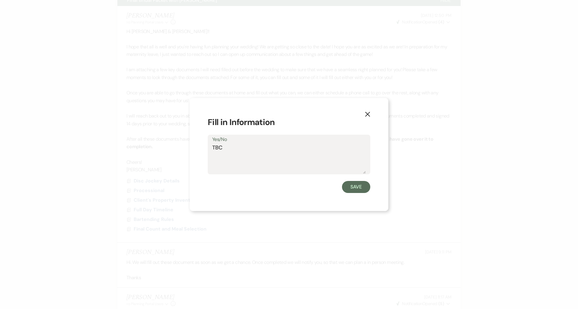
drag, startPoint x: 211, startPoint y: 146, endPoint x: 178, endPoint y: 147, distance: 32.8
click at [178, 147] on div "X Fill in Information Yes/No TBC Save" at bounding box center [289, 154] width 578 height 309
click at [357, 188] on button "Save" at bounding box center [356, 187] width 28 height 12
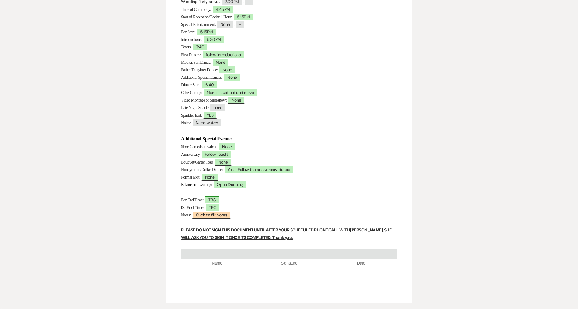
click at [212, 196] on span "TBC" at bounding box center [212, 200] width 14 height 8
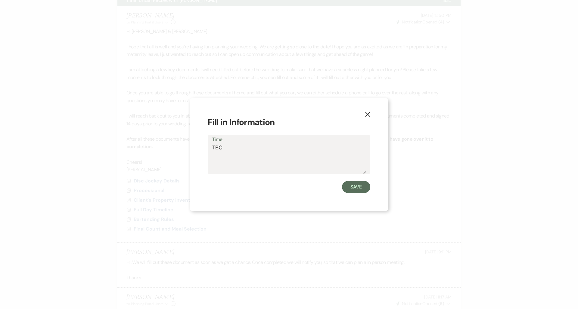
drag, startPoint x: 214, startPoint y: 147, endPoint x: 206, endPoint y: 147, distance: 7.9
click at [206, 147] on div "X Fill in Information Time TBC Save" at bounding box center [289, 154] width 199 height 113
click at [364, 184] on button "Save" at bounding box center [356, 187] width 28 height 12
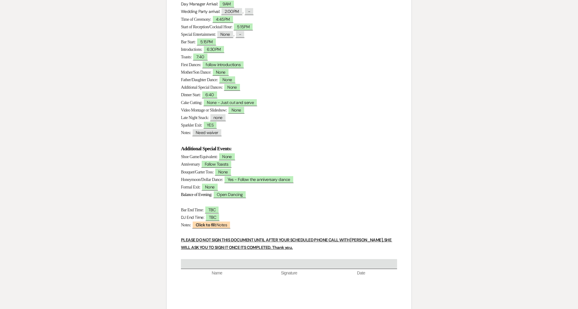
scroll to position [119, 0]
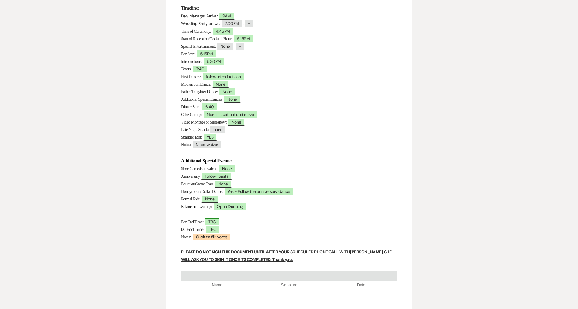
click at [219, 218] on span "TBC" at bounding box center [212, 222] width 14 height 8
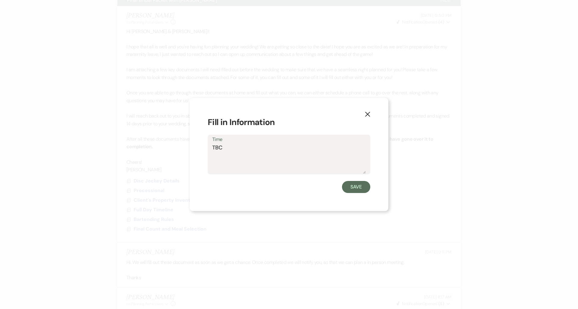
drag, startPoint x: 240, startPoint y: 146, endPoint x: 184, endPoint y: 147, distance: 56.3
click at [184, 147] on div "X Fill in Information Time TBC Save" at bounding box center [289, 154] width 578 height 309
click at [361, 188] on button "Save" at bounding box center [356, 187] width 28 height 12
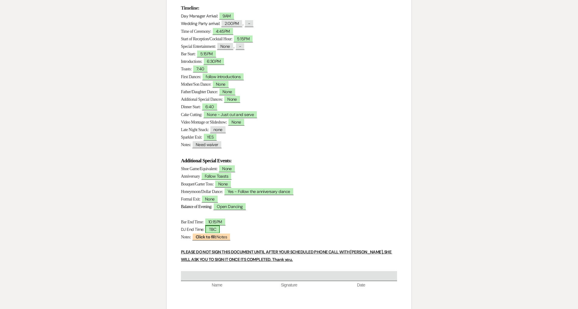
click at [216, 226] on span "TBC" at bounding box center [212, 230] width 14 height 8
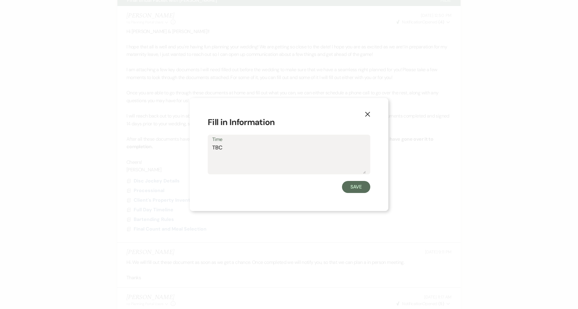
drag, startPoint x: 233, startPoint y: 151, endPoint x: 203, endPoint y: 147, distance: 30.9
click at [203, 147] on div "X Fill in Information Time TBC Save" at bounding box center [289, 154] width 199 height 113
click at [348, 187] on button "Save" at bounding box center [356, 187] width 28 height 12
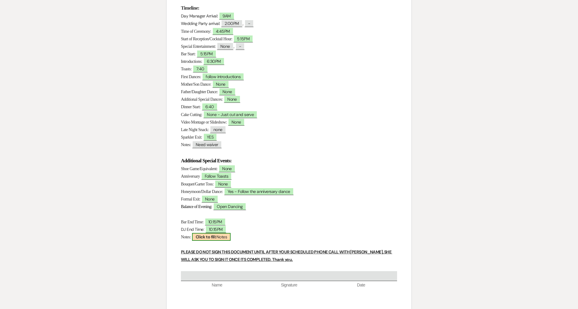
click at [224, 233] on span "Click to fill: Notes" at bounding box center [211, 237] width 39 height 8
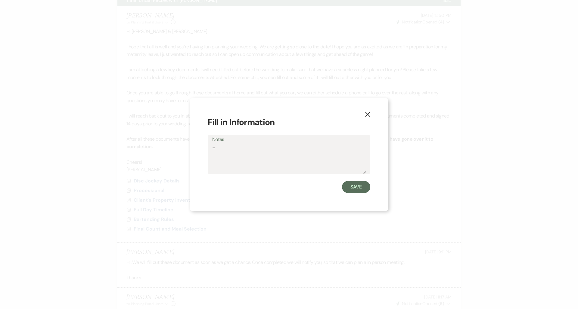
click at [347, 193] on div "X Fill in Information Notes - Save" at bounding box center [289, 154] width 199 height 113
click at [348, 191] on button "Save" at bounding box center [356, 187] width 28 height 12
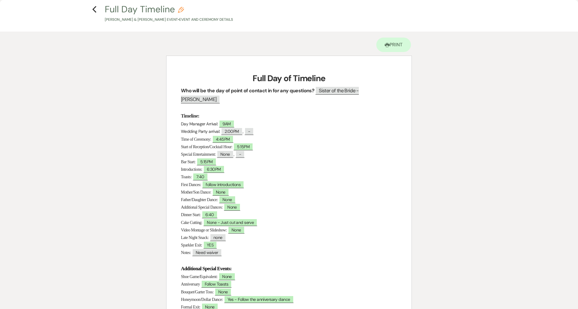
scroll to position [0, 0]
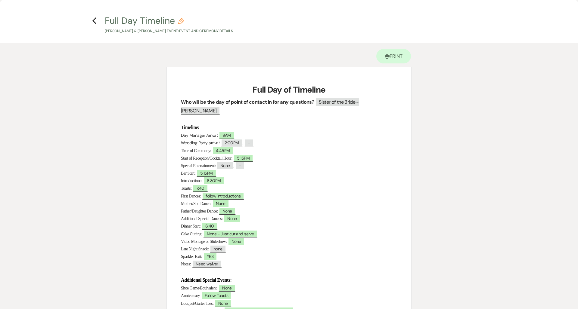
click at [92, 21] on h4 "Previous Full Day Timeline Pencil [PERSON_NAME] & [PERSON_NAME] Event • Event a…" at bounding box center [288, 24] width 433 height 20
click at [93, 21] on use "button" at bounding box center [94, 20] width 4 height 7
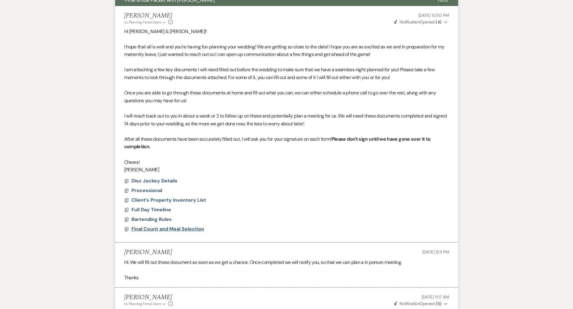
click at [147, 226] on span "Final Count and Meal Selection" at bounding box center [168, 229] width 73 height 6
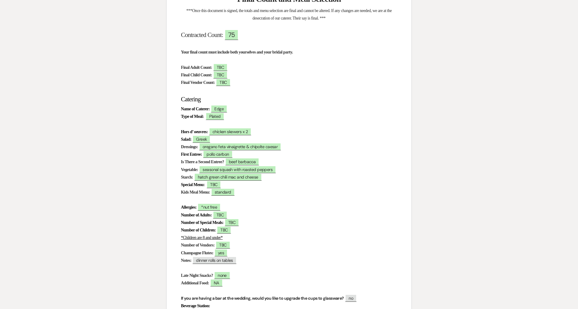
scroll to position [99, 0]
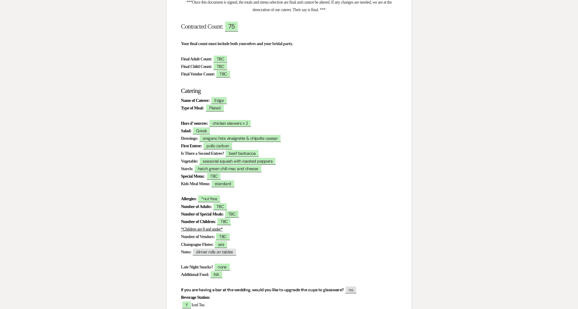
drag, startPoint x: 180, startPoint y: 121, endPoint x: 264, endPoint y: 125, distance: 83.7
click at [264, 125] on div "Final Count and Meal Selection ***Once this document is signed, the totals and …" at bounding box center [288, 234] width 245 height 533
click at [282, 125] on p "Hors d’ oeuvres: ﻿ chicken skewers x 2 ﻿" at bounding box center [289, 124] width 216 height 8
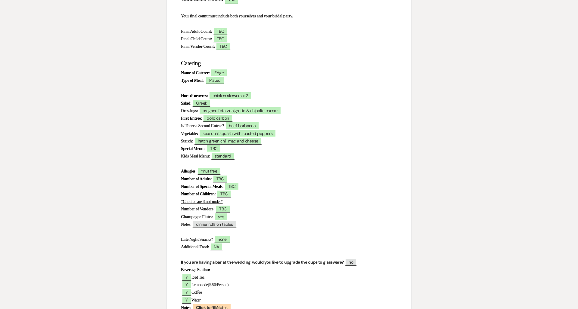
scroll to position [128, 0]
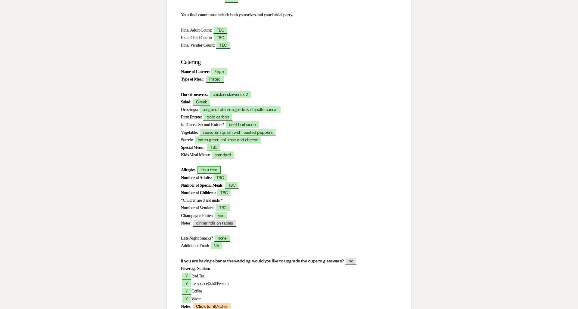
click at [221, 172] on span "*nut free" at bounding box center [208, 170] width 23 height 8
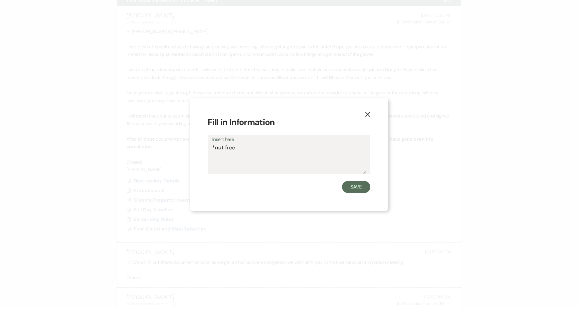
click at [247, 148] on textarea "*nut free" at bounding box center [288, 159] width 153 height 30
click at [344, 186] on button "Save" at bounding box center [356, 187] width 28 height 12
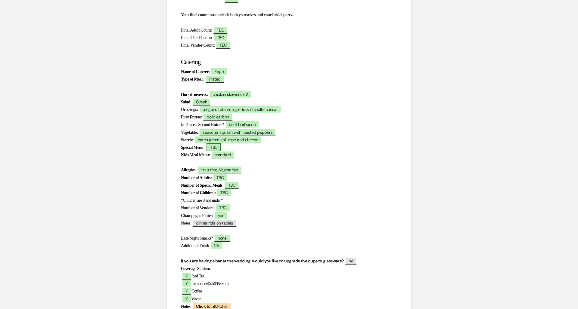
click at [221, 147] on span "TBC" at bounding box center [213, 148] width 14 height 8
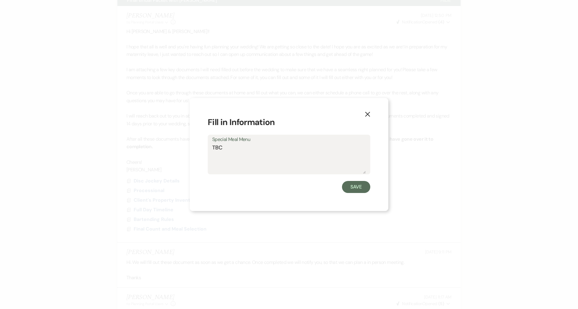
drag, startPoint x: 231, startPoint y: 150, endPoint x: 197, endPoint y: 149, distance: 33.4
click at [197, 149] on div "X Fill in Information Special Meal Menu TBC Save" at bounding box center [289, 154] width 199 height 113
click at [358, 191] on button "Save" at bounding box center [356, 187] width 28 height 12
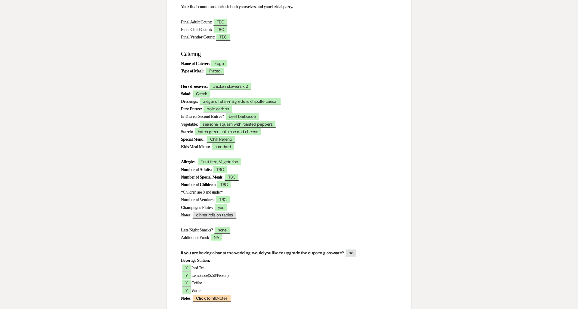
scroll to position [138, 0]
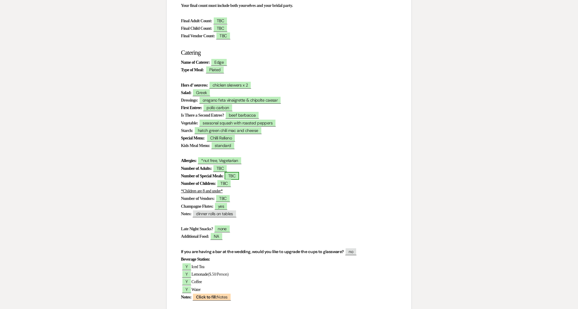
click at [239, 175] on span "TBC" at bounding box center [231, 176] width 14 height 8
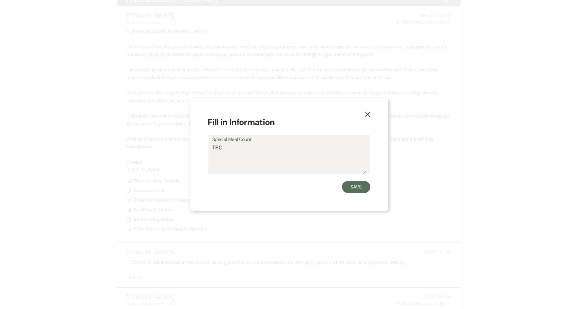
drag, startPoint x: 238, startPoint y: 151, endPoint x: 203, endPoint y: 147, distance: 35.1
click at [203, 147] on div "X Fill in Information Special Meal Count TBC Save" at bounding box center [289, 154] width 199 height 113
click at [356, 181] on button "Save" at bounding box center [356, 187] width 28 height 12
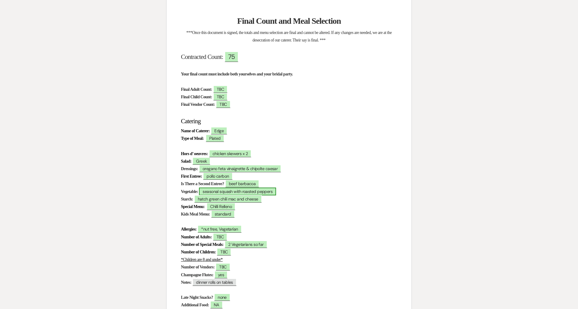
scroll to position [0, 0]
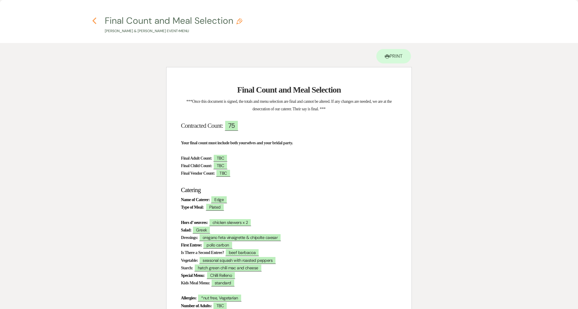
click at [94, 20] on use "button" at bounding box center [94, 20] width 4 height 7
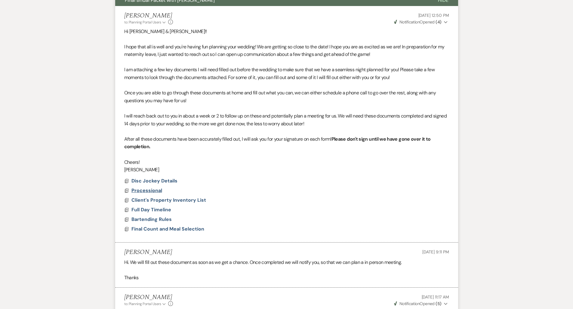
click at [156, 187] on span "Processional" at bounding box center [147, 190] width 31 height 6
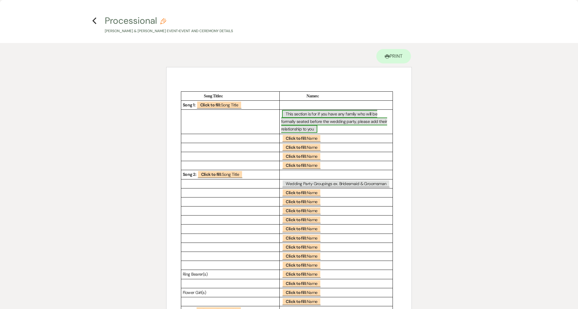
click at [296, 129] on span "This section is for if you have any family who will be formally seated before t…" at bounding box center [334, 121] width 106 height 23
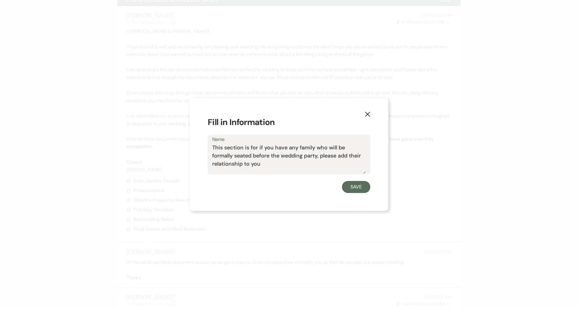
drag, startPoint x: 261, startPoint y: 165, endPoint x: 207, endPoint y: 148, distance: 56.9
click at [206, 148] on div "X Fill in Information Name This section is for if you have any family who will …" at bounding box center [289, 154] width 199 height 113
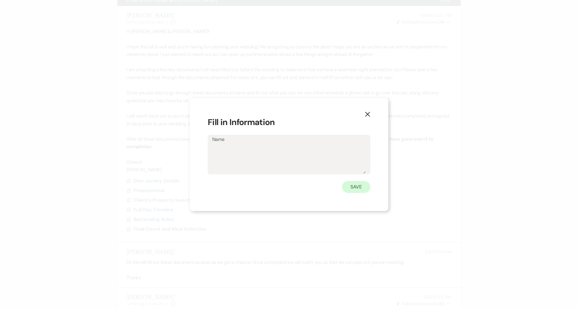
click at [346, 184] on button "Save" at bounding box center [356, 187] width 28 height 12
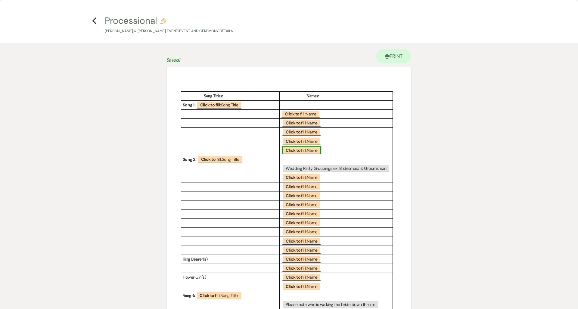
click at [289, 148] on b "Click to fill:" at bounding box center [296, 150] width 21 height 5
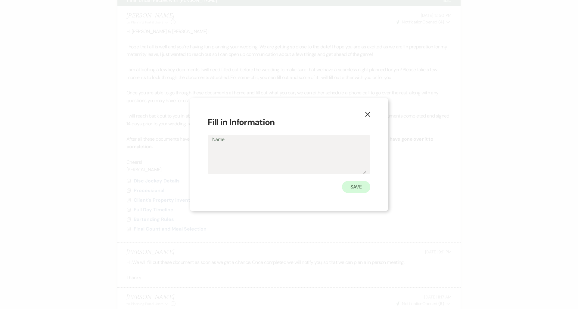
click at [357, 191] on button "Save" at bounding box center [356, 187] width 28 height 12
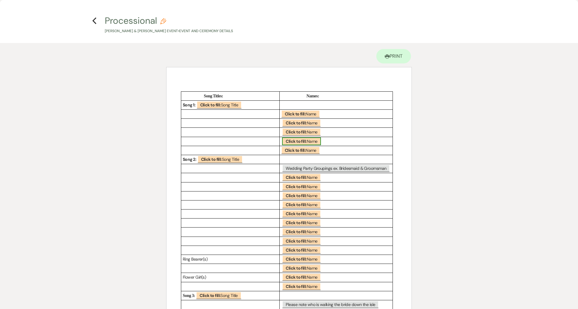
click at [303, 139] on b "Click to fill:" at bounding box center [296, 141] width 21 height 5
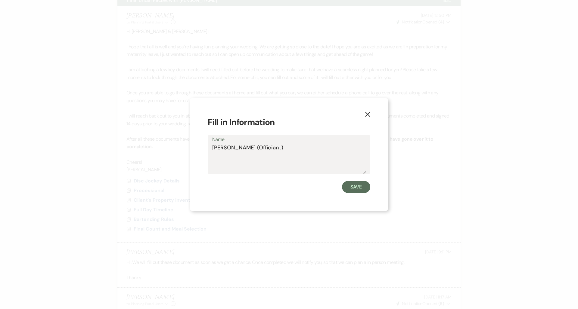
click at [253, 150] on textarea "[PERSON_NAME] (Officiant)" at bounding box center [288, 159] width 153 height 30
click at [348, 190] on button "Save" at bounding box center [356, 187] width 28 height 12
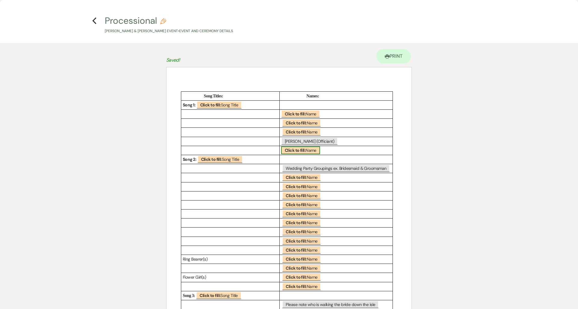
click at [303, 152] on b "Click to fill:" at bounding box center [295, 150] width 21 height 5
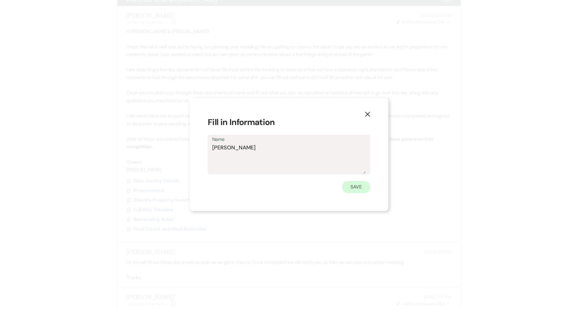
click at [357, 190] on button "Save" at bounding box center [356, 187] width 28 height 12
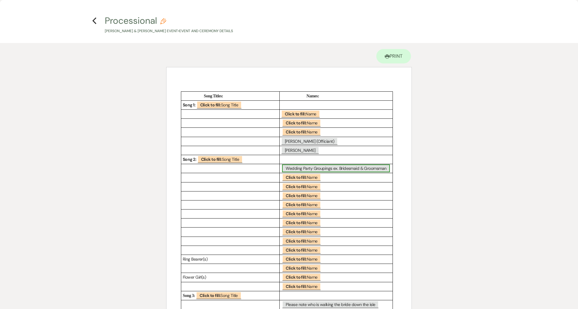
click at [298, 168] on span "Wedding Party Groupings ex. Bridesmaid & Groomsman" at bounding box center [336, 169] width 108 height 8
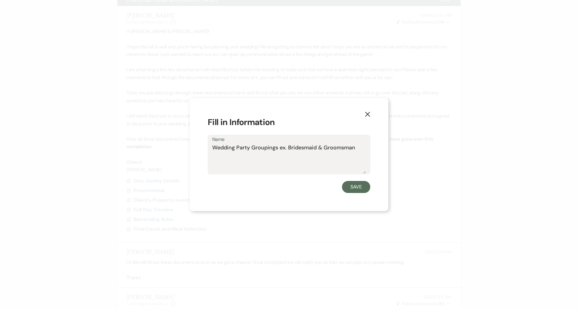
drag, startPoint x: 363, startPoint y: 148, endPoint x: 198, endPoint y: 144, distance: 165.3
click at [198, 144] on div "X Fill in Information Name Wedding Party Groupings ex. Bridesmaid & Groomsman S…" at bounding box center [289, 154] width 199 height 113
click at [362, 189] on button "Save" at bounding box center [356, 187] width 28 height 12
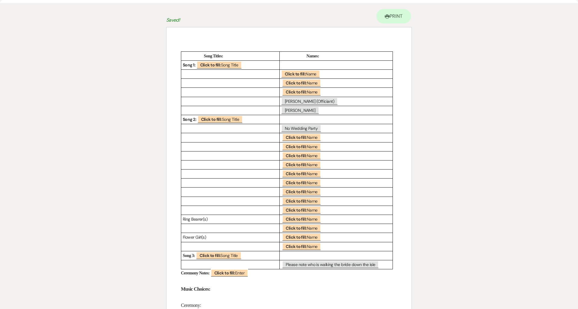
scroll to position [84, 0]
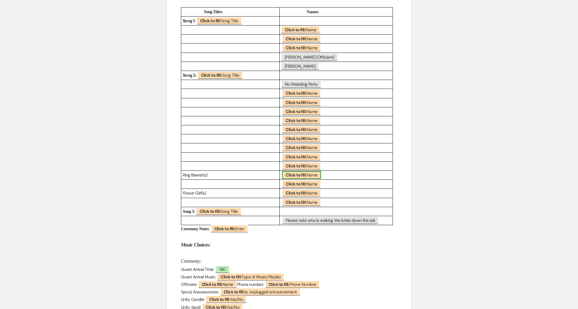
click at [304, 175] on b "Click to fill:" at bounding box center [296, 174] width 21 height 5
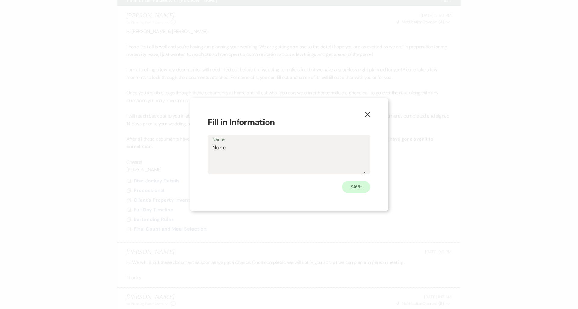
click at [353, 186] on button "Save" at bounding box center [356, 187] width 28 height 12
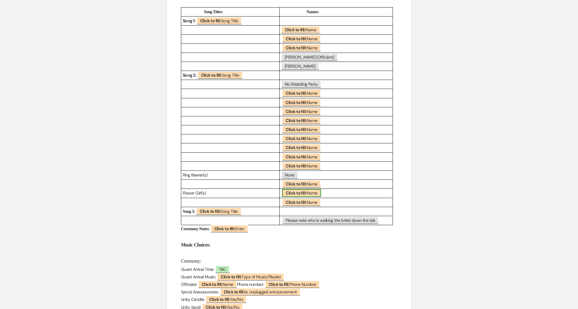
click at [297, 190] on b "Click to fill:" at bounding box center [296, 192] width 21 height 5
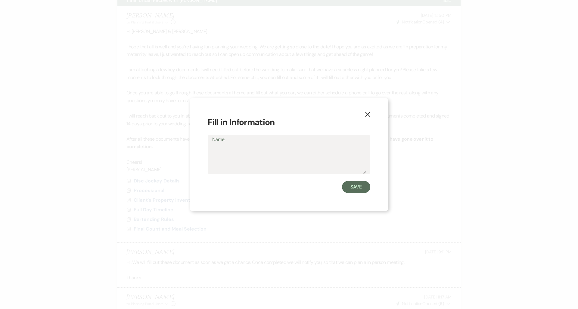
click at [275, 159] on textarea "Name" at bounding box center [288, 159] width 153 height 30
click at [361, 188] on button "Save" at bounding box center [356, 187] width 28 height 12
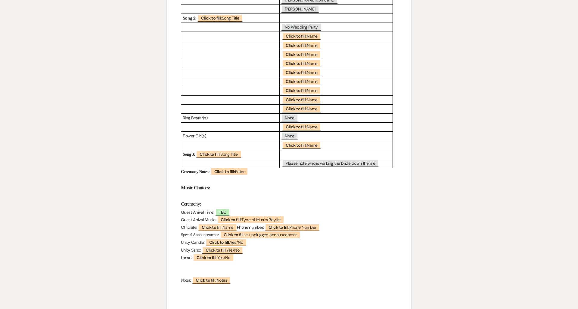
scroll to position [143, 0]
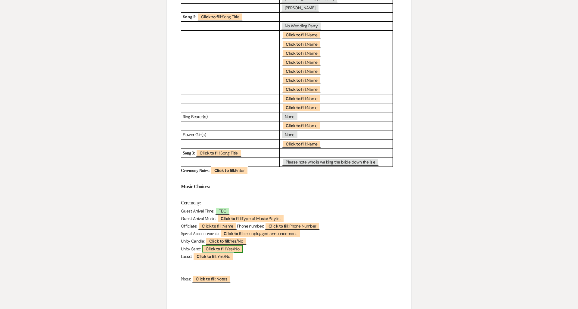
click at [212, 247] on b "Click to fill:" at bounding box center [216, 248] width 21 height 5
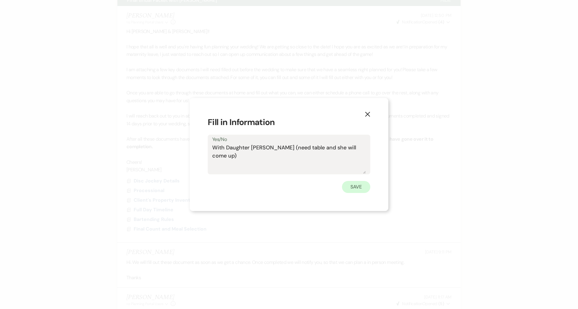
click at [361, 189] on button "Save" at bounding box center [356, 187] width 28 height 12
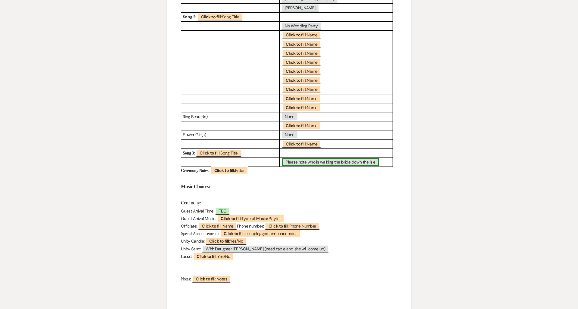
click at [297, 161] on span "Please note who is walking the bride down the isle" at bounding box center [330, 162] width 97 height 8
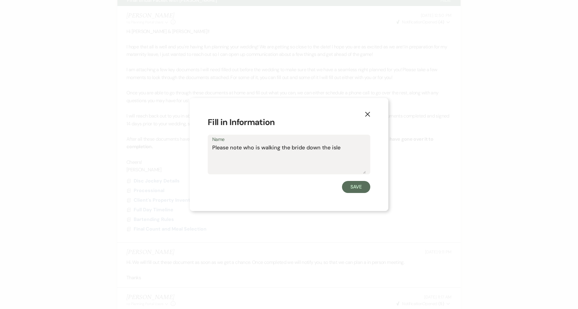
drag, startPoint x: 348, startPoint y: 144, endPoint x: 178, endPoint y: 146, distance: 170.0
click at [178, 146] on div "X Fill in Information Name Please note who is walking the bride down the isle S…" at bounding box center [289, 154] width 578 height 309
click at [355, 188] on button "Save" at bounding box center [356, 187] width 28 height 12
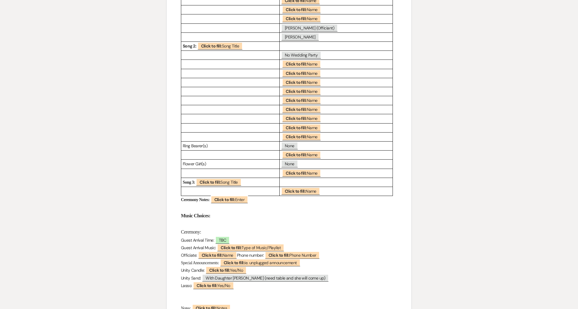
scroll to position [105, 0]
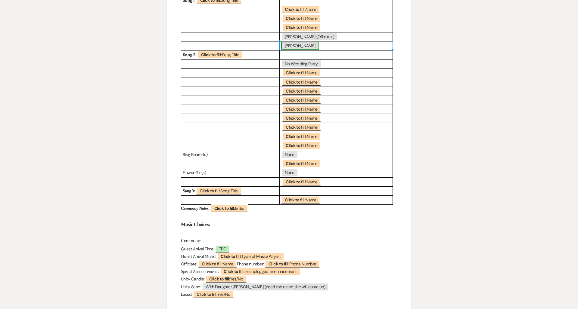
click at [299, 47] on span "[PERSON_NAME]" at bounding box center [300, 46] width 38 height 8
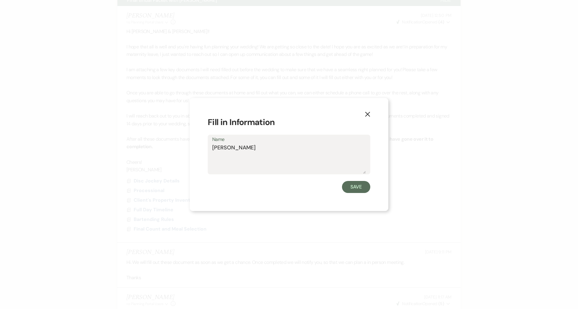
click at [285, 154] on textarea "[PERSON_NAME]" at bounding box center [288, 159] width 153 height 30
click at [345, 188] on button "Save" at bounding box center [356, 187] width 28 height 12
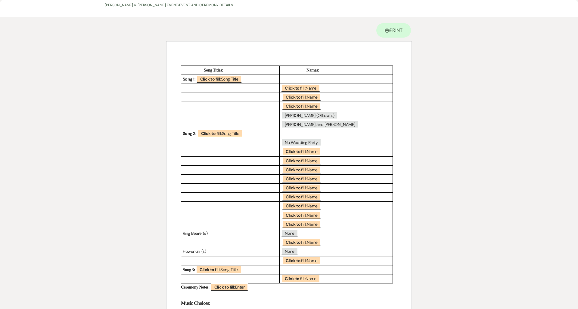
scroll to position [25, 0]
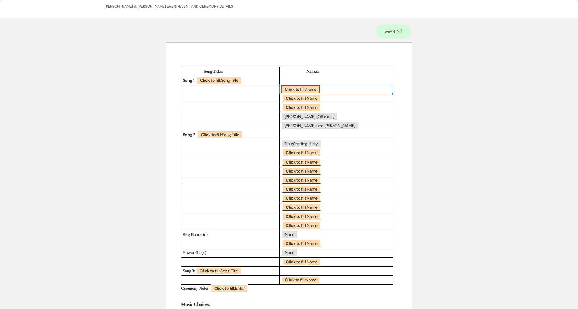
click at [287, 92] on span "Click to fill: Name" at bounding box center [300, 89] width 39 height 8
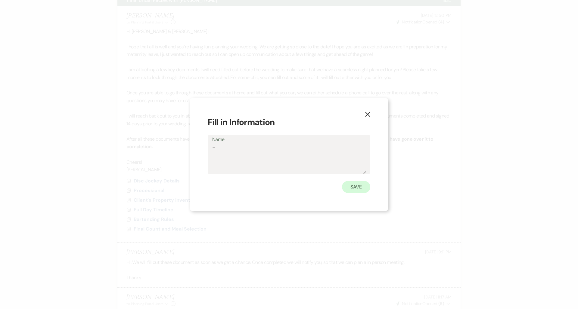
click at [357, 184] on button "Save" at bounding box center [356, 187] width 28 height 12
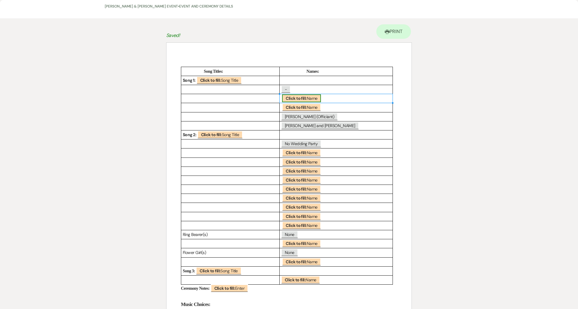
click at [308, 98] on span "Click to fill: Name" at bounding box center [301, 98] width 39 height 8
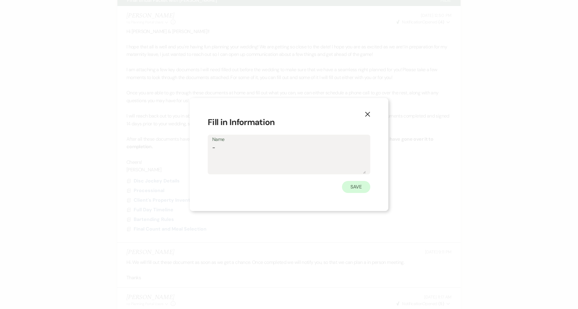
click at [361, 185] on button "Save" at bounding box center [356, 187] width 28 height 12
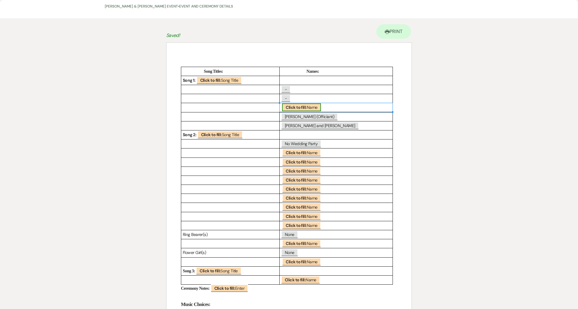
click at [319, 107] on span "Click to fill: Name" at bounding box center [301, 108] width 39 height 8
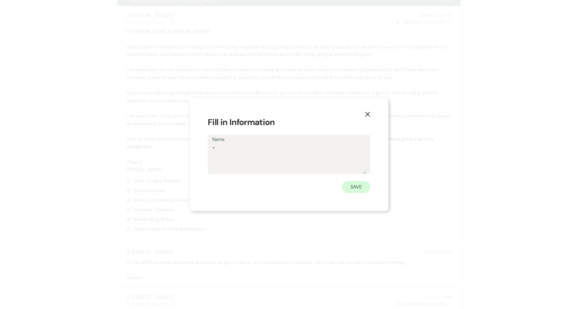
click at [353, 187] on button "Save" at bounding box center [356, 187] width 28 height 12
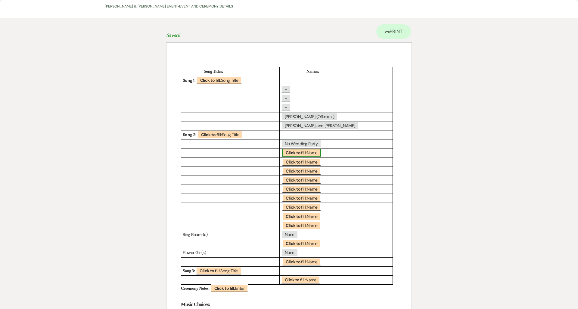
click at [307, 150] on span "Click to fill: Name" at bounding box center [301, 153] width 39 height 8
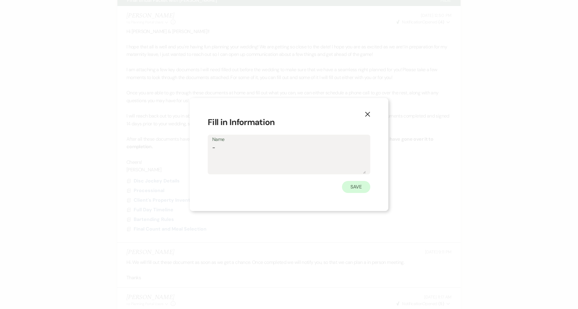
click at [349, 186] on button "Save" at bounding box center [356, 187] width 28 height 12
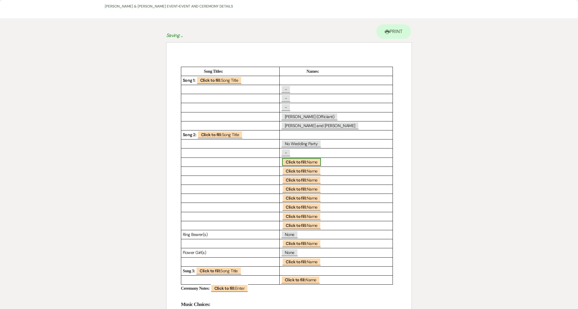
click at [304, 162] on b "Click to fill:" at bounding box center [296, 161] width 21 height 5
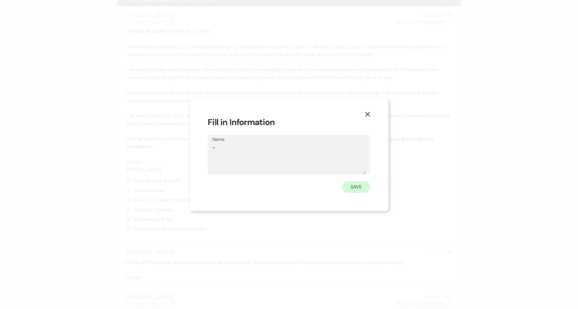
click at [351, 185] on button "Save" at bounding box center [356, 187] width 28 height 12
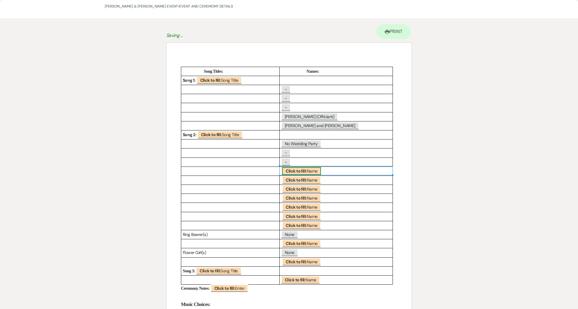
click at [312, 172] on span "Click to fill: Name" at bounding box center [301, 171] width 39 height 8
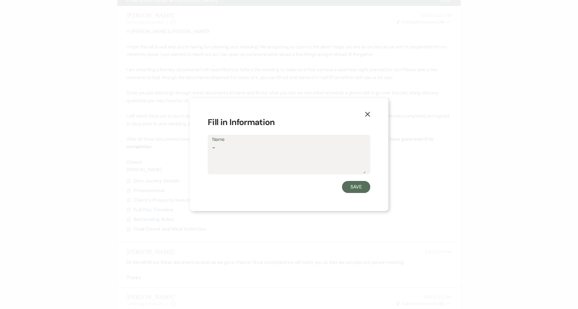
drag, startPoint x: 348, startPoint y: 188, endPoint x: 336, endPoint y: 190, distance: 11.9
click at [348, 188] on button "Save" at bounding box center [356, 187] width 28 height 12
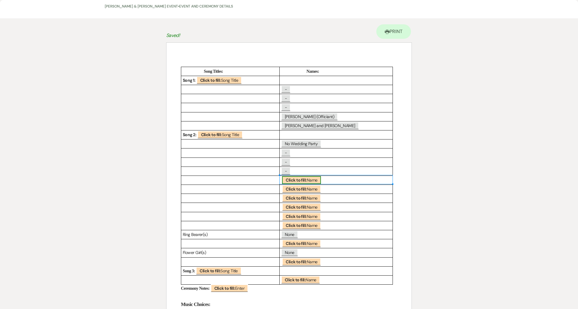
click at [303, 178] on b "Click to fill:" at bounding box center [296, 180] width 21 height 5
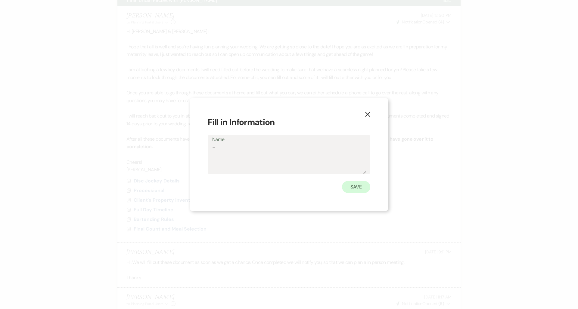
click at [349, 188] on button "Save" at bounding box center [356, 187] width 28 height 12
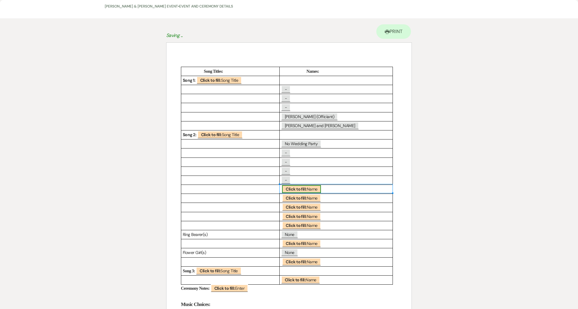
click at [305, 189] on b "Click to fill:" at bounding box center [296, 189] width 21 height 5
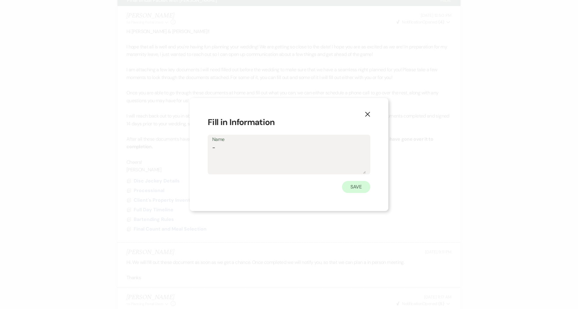
click at [358, 188] on button "Save" at bounding box center [356, 187] width 28 height 12
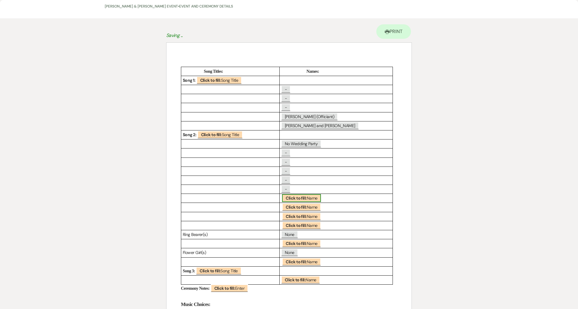
click at [312, 197] on span "Click to fill: Name" at bounding box center [301, 198] width 39 height 8
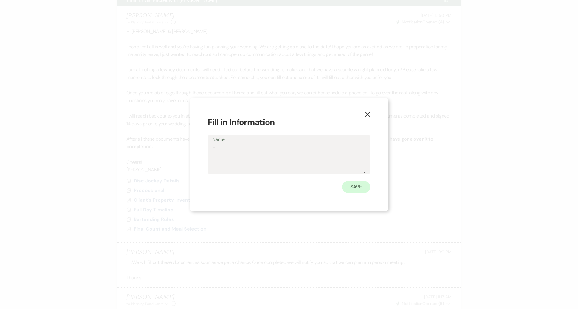
click at [351, 189] on button "Save" at bounding box center [356, 187] width 28 height 12
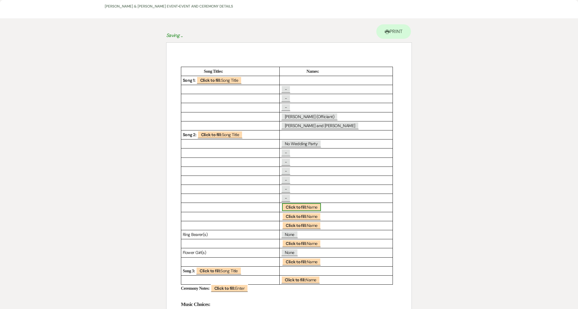
click at [315, 207] on span "Click to fill: Name" at bounding box center [301, 207] width 39 height 8
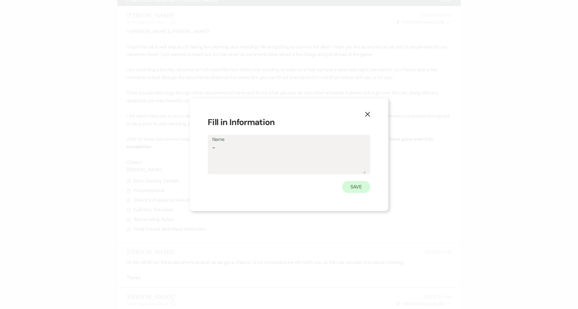
click at [351, 191] on button "Save" at bounding box center [356, 187] width 28 height 12
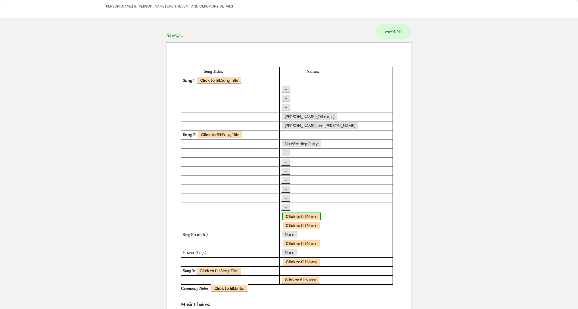
click at [309, 215] on span "Click to fill: Name" at bounding box center [301, 217] width 39 height 8
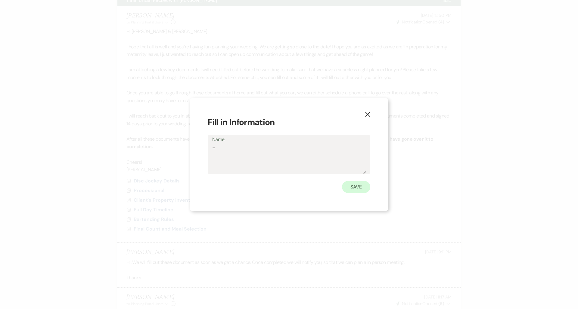
click at [353, 191] on button "Save" at bounding box center [356, 187] width 28 height 12
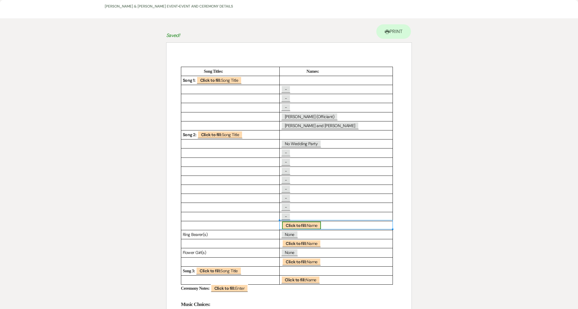
click at [310, 222] on span "Click to fill: Name" at bounding box center [301, 226] width 39 height 8
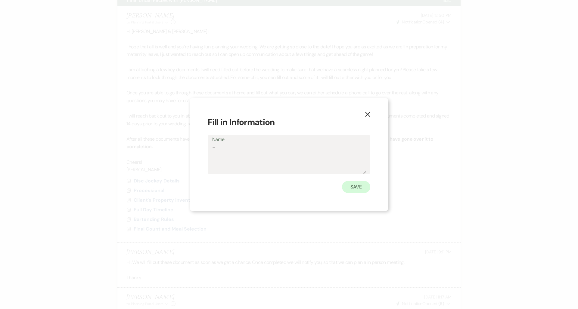
click at [349, 188] on button "Save" at bounding box center [356, 187] width 28 height 12
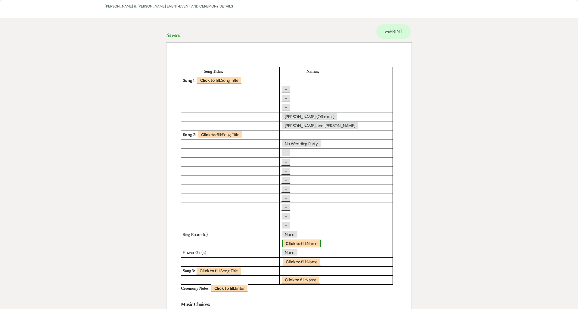
click at [302, 241] on b "Click to fill:" at bounding box center [296, 243] width 21 height 5
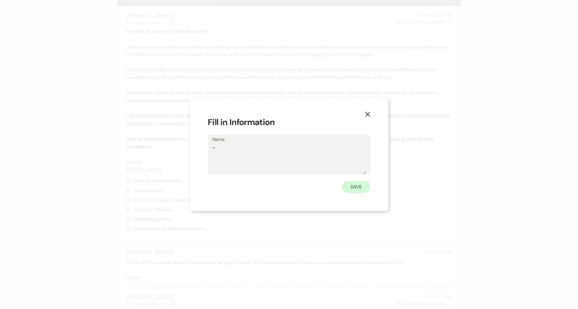
click at [359, 183] on button "Save" at bounding box center [356, 187] width 28 height 12
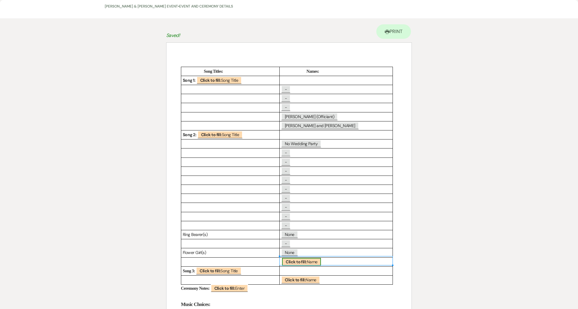
click at [301, 259] on b "Click to fill:" at bounding box center [296, 261] width 21 height 5
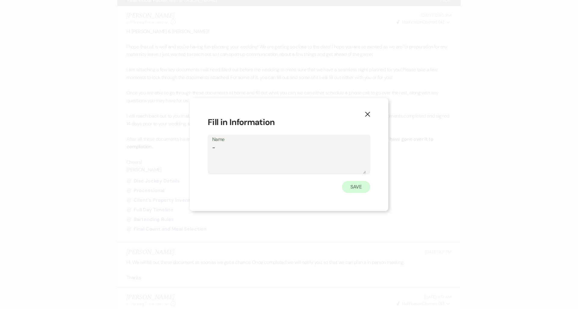
click at [350, 184] on button "Save" at bounding box center [356, 187] width 28 height 12
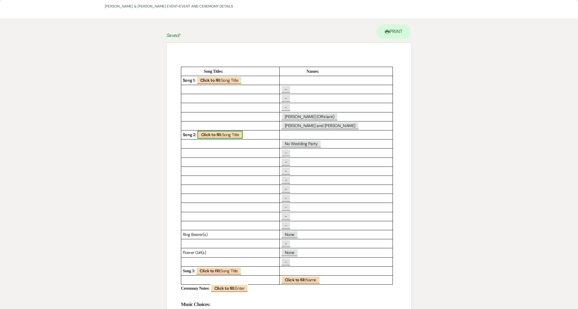
click at [207, 135] on b "Click to fill:" at bounding box center [211, 134] width 21 height 5
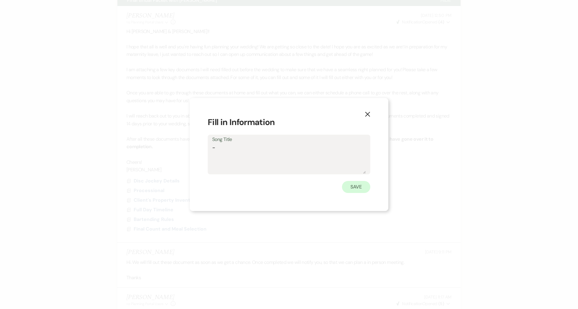
click at [346, 190] on button "Save" at bounding box center [356, 187] width 28 height 12
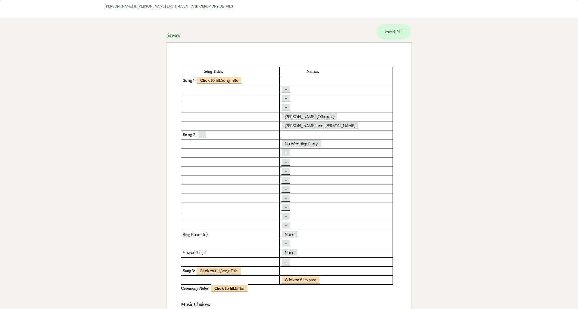
scroll to position [55, 0]
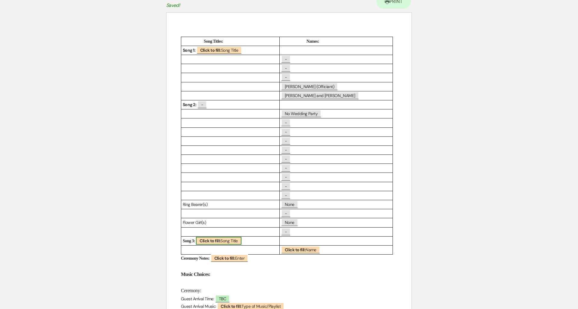
click at [238, 237] on span "Click to fill: Song Title" at bounding box center [218, 241] width 45 height 8
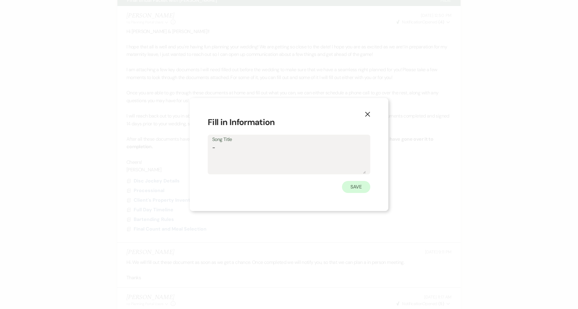
click at [345, 186] on button "Save" at bounding box center [356, 187] width 28 height 12
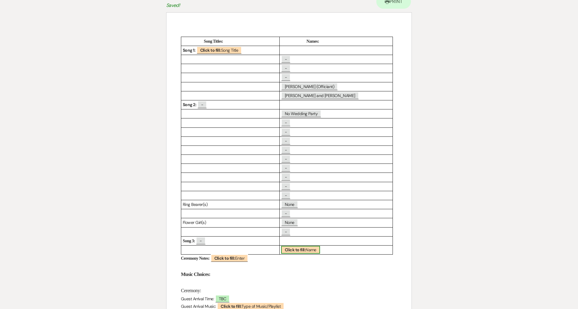
click at [301, 250] on b "Click to fill:" at bounding box center [295, 249] width 21 height 5
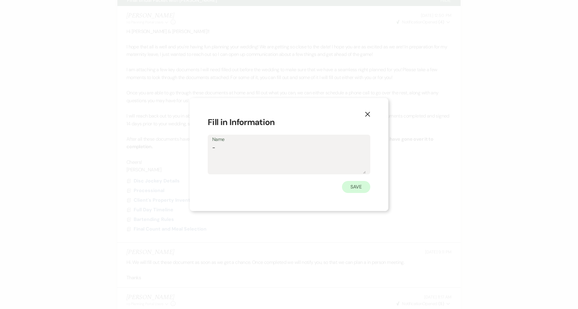
click at [355, 189] on button "Save" at bounding box center [356, 187] width 28 height 12
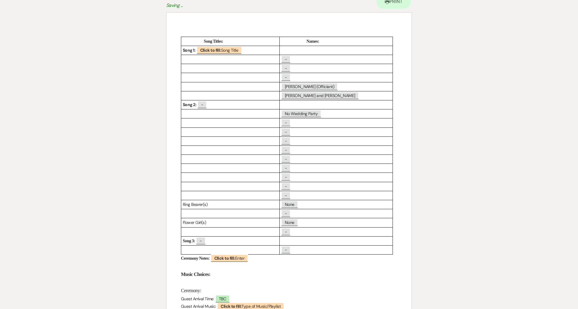
scroll to position [67, 0]
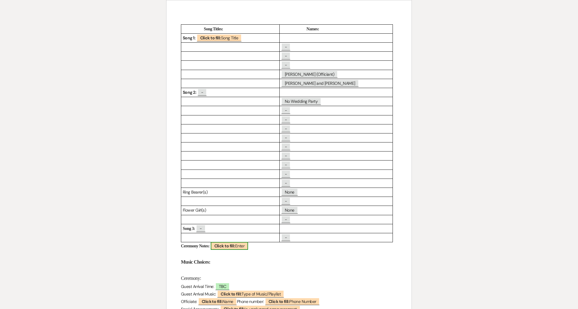
click at [233, 246] on b "Click to fill:" at bounding box center [224, 245] width 21 height 5
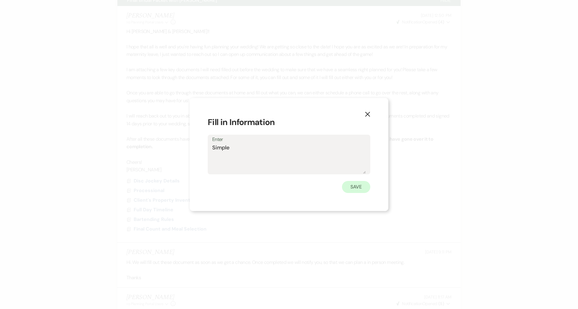
click at [351, 184] on button "Save" at bounding box center [356, 187] width 28 height 12
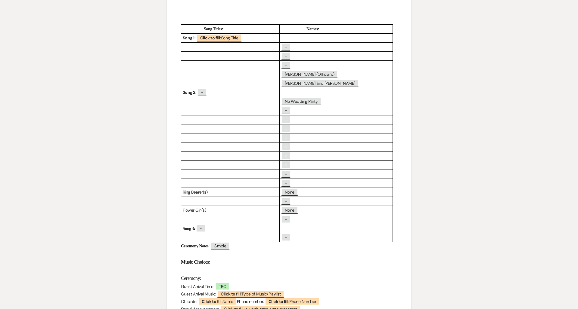
click at [150, 209] on div "Printer Print Saved! Add Photo + Insert Field Expand Standard Field Smart Field…" at bounding box center [288, 191] width 433 height 430
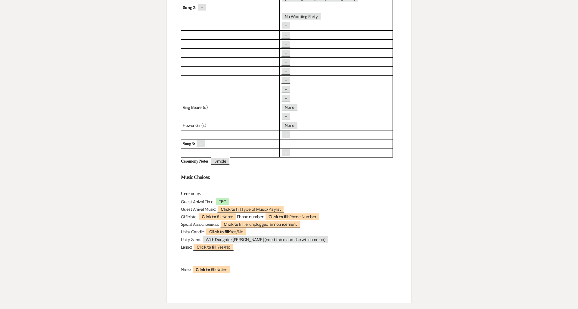
scroll to position [157, 0]
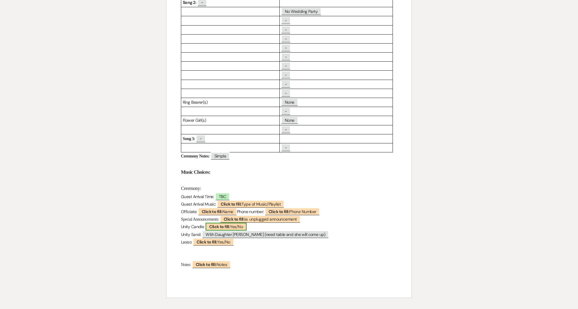
click at [223, 224] on b "Click to fill:" at bounding box center [219, 226] width 21 height 5
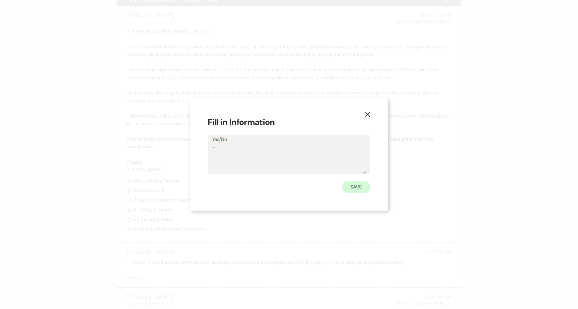
click at [361, 188] on button "Save" at bounding box center [356, 187] width 28 height 12
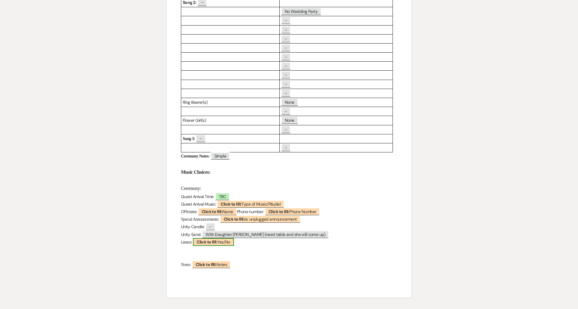
click at [202, 240] on b "Click to fill:" at bounding box center [207, 242] width 21 height 5
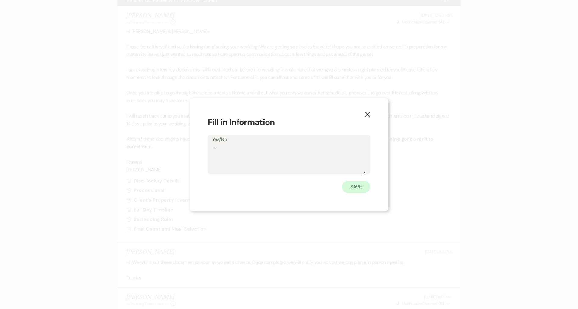
click at [351, 184] on button "Save" at bounding box center [356, 187] width 28 height 12
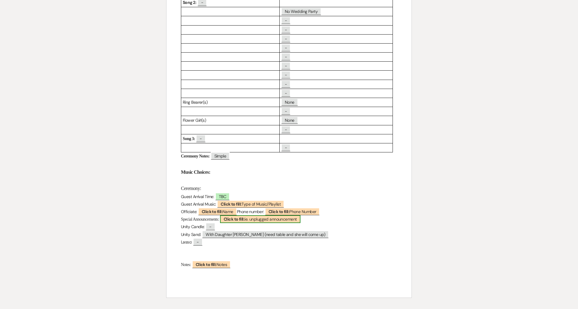
click at [255, 215] on span "Click to fill: ie. unplugged announcement" at bounding box center [260, 219] width 80 height 8
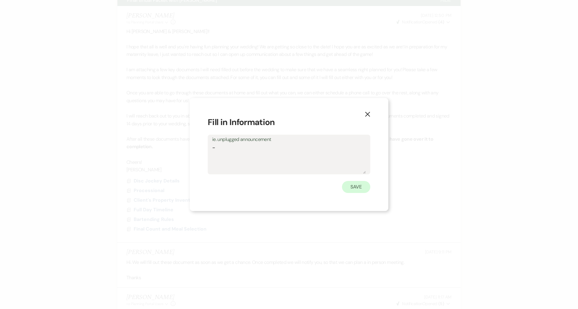
click at [361, 186] on button "Save" at bounding box center [356, 187] width 28 height 12
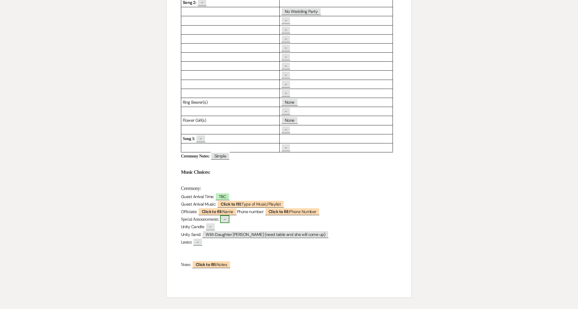
click at [229, 217] on span "-" at bounding box center [224, 219] width 9 height 8
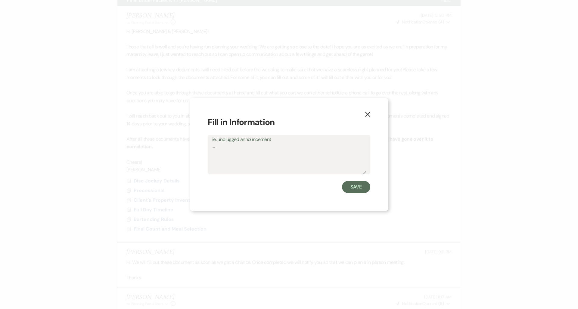
drag, startPoint x: 262, startPoint y: 158, endPoint x: 189, endPoint y: 152, distance: 73.0
click at [190, 152] on div "X Fill in Information ie. unplugged announcement - Save" at bounding box center [289, 154] width 199 height 113
drag, startPoint x: 222, startPoint y: 148, endPoint x: 209, endPoint y: 149, distance: 13.0
click at [210, 149] on div "ie. unplugged announcement -" at bounding box center [289, 155] width 162 height 40
click at [350, 188] on button "Save" at bounding box center [356, 187] width 28 height 12
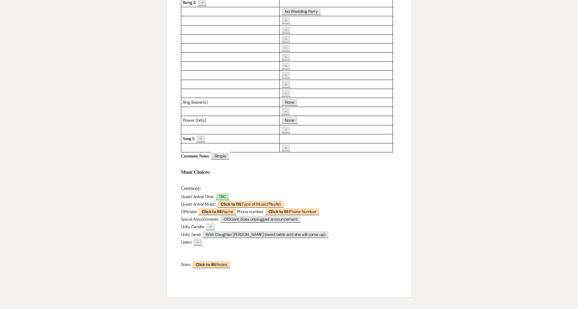
scroll to position [161, 0]
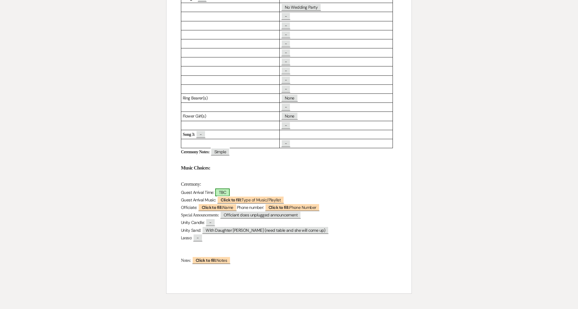
click at [226, 190] on span "TBC" at bounding box center [222, 193] width 14 height 8
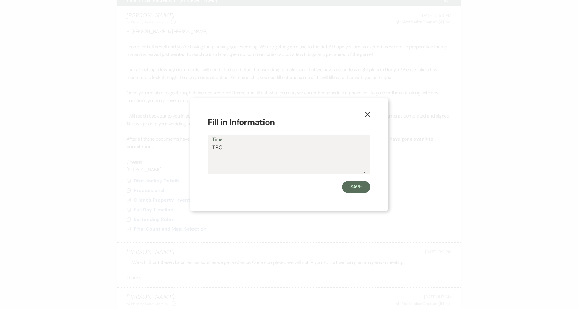
drag, startPoint x: 358, startPoint y: 186, endPoint x: 328, endPoint y: 192, distance: 30.4
click at [358, 186] on button "Save" at bounding box center [356, 187] width 28 height 12
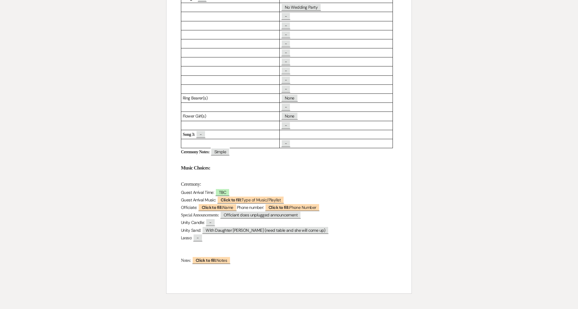
scroll to position [0, 0]
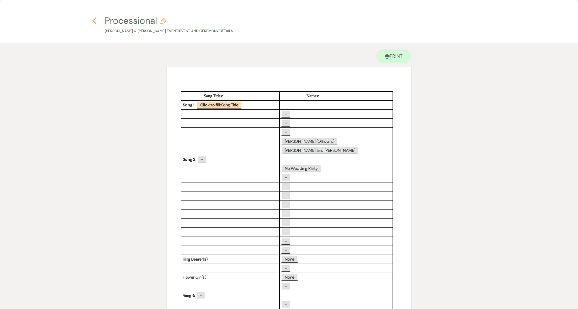
click at [95, 21] on icon "Previous" at bounding box center [94, 20] width 5 height 7
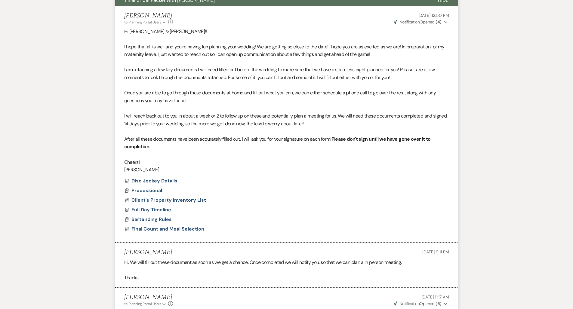
click at [169, 178] on span "Disc Jockey Details" at bounding box center [155, 181] width 46 height 6
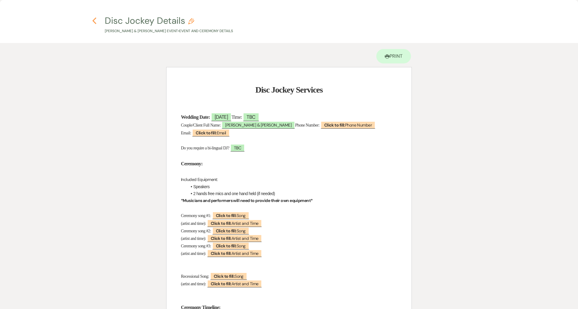
click at [95, 20] on icon "Previous" at bounding box center [94, 20] width 5 height 7
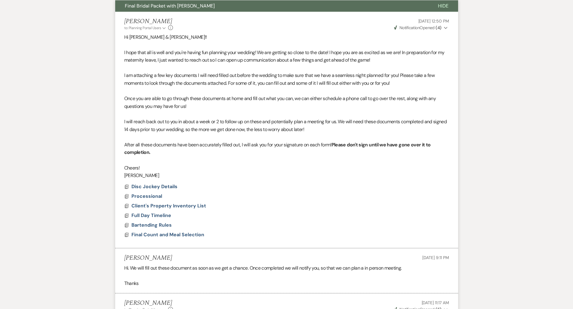
scroll to position [254, 0]
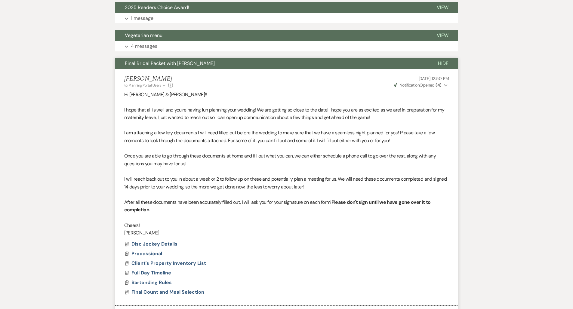
click at [155, 65] on span "Final Bridal Packet with [PERSON_NAME]" at bounding box center [170, 63] width 90 height 6
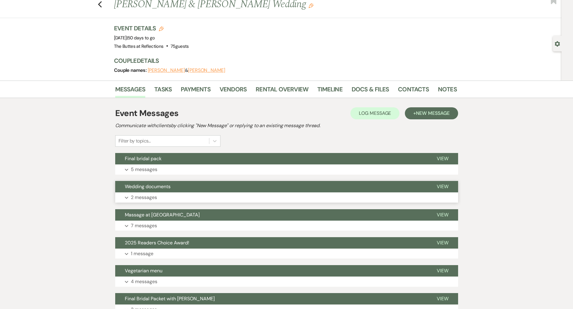
scroll to position [0, 0]
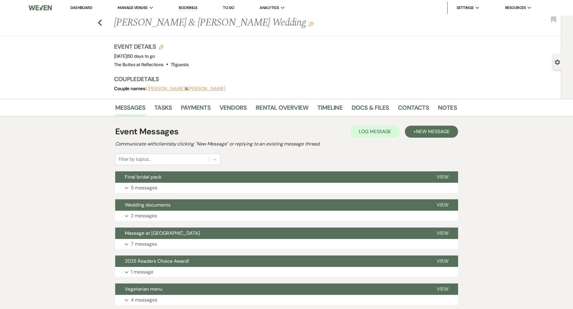
click at [77, 9] on link "Dashboard" at bounding box center [81, 7] width 22 height 5
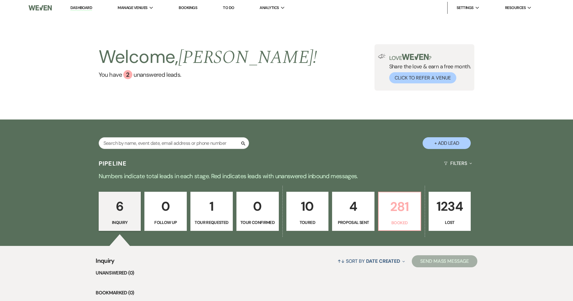
click at [401, 208] on p "281" at bounding box center [399, 207] width 35 height 20
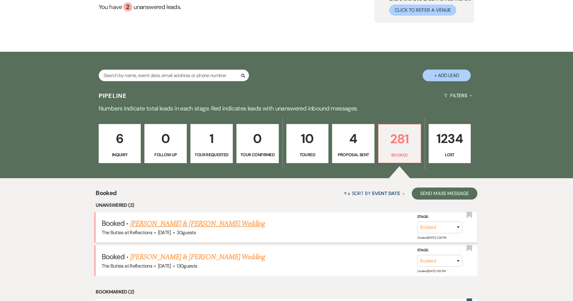
scroll to position [95, 0]
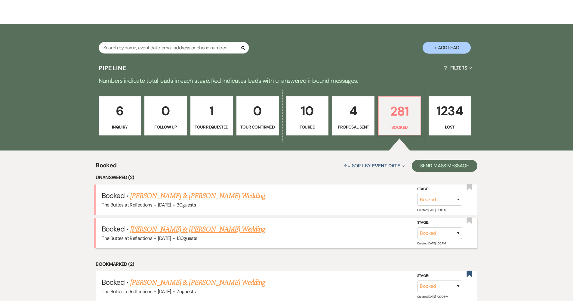
click at [221, 228] on link "[PERSON_NAME] & [PERSON_NAME] Wedding" at bounding box center [197, 229] width 135 height 11
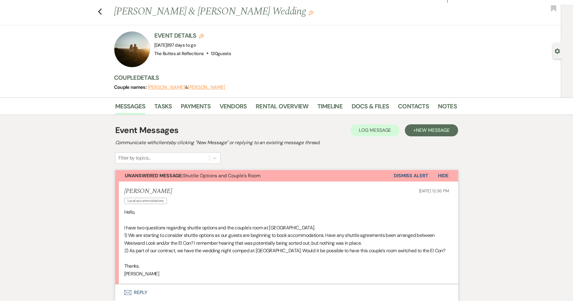
scroll to position [98, 0]
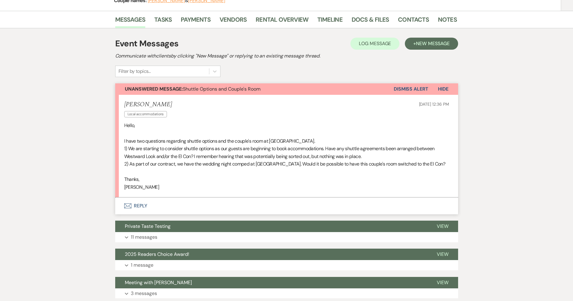
click at [287, 201] on button "Envelope Reply" at bounding box center [286, 205] width 343 height 17
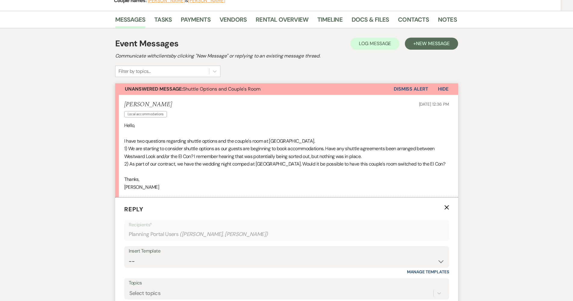
scroll to position [205, 0]
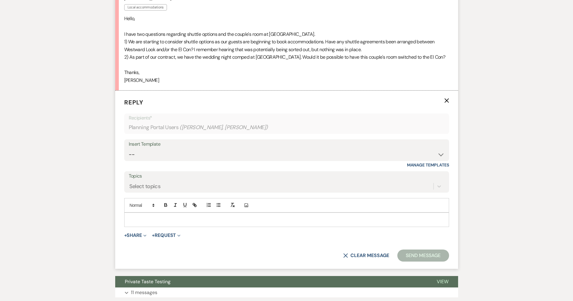
click at [148, 207] on div "Add Photo" at bounding box center [286, 205] width 325 height 14
click at [149, 213] on div at bounding box center [287, 220] width 324 height 14
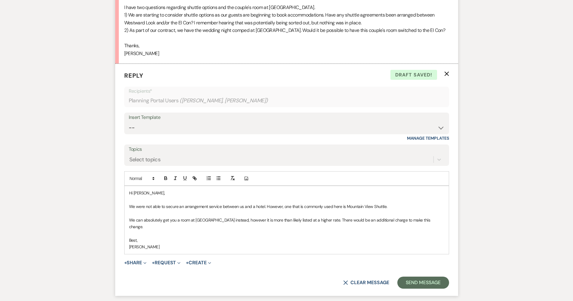
scroll to position [243, 0]
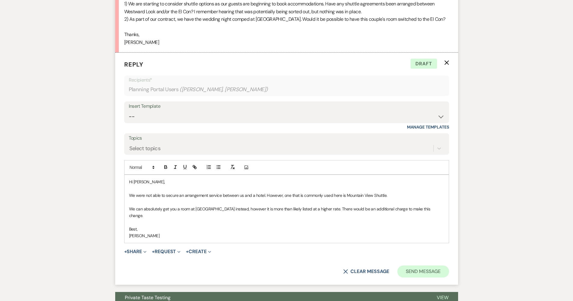
click at [413, 265] on button "Send Message" at bounding box center [423, 271] width 51 height 12
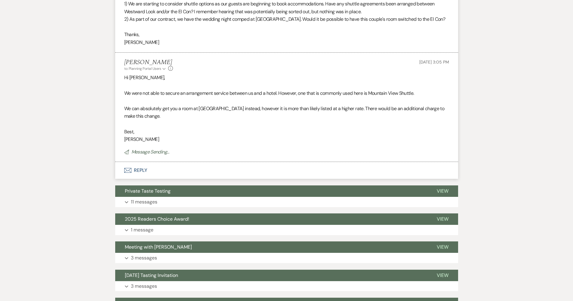
scroll to position [0, 0]
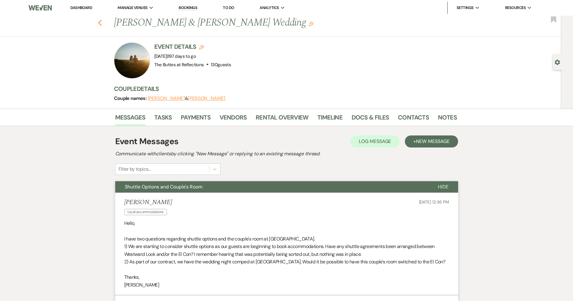
click at [102, 20] on icon "Previous" at bounding box center [100, 22] width 5 height 7
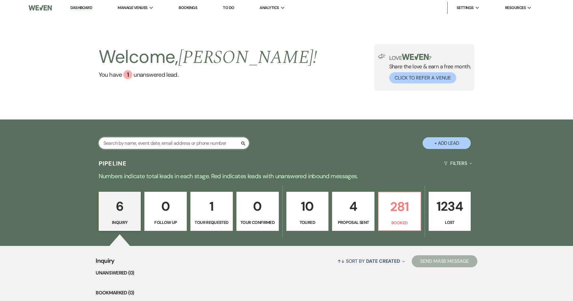
click at [155, 141] on input "text" at bounding box center [174, 143] width 150 height 12
type input "catherine"
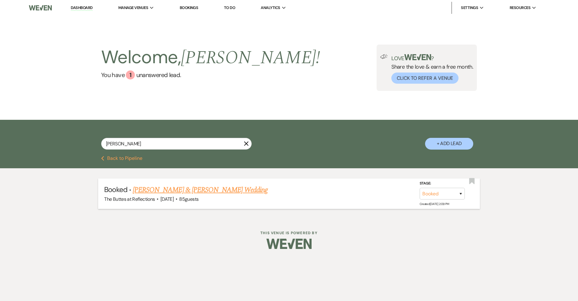
drag, startPoint x: 28, startPoint y: 52, endPoint x: 208, endPoint y: 190, distance: 226.4
click at [208, 190] on link "[PERSON_NAME] & [PERSON_NAME] Wedding" at bounding box center [200, 189] width 135 height 11
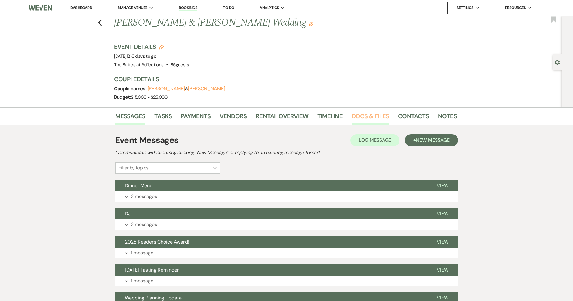
click at [377, 120] on link "Docs & Files" at bounding box center [370, 117] width 37 height 13
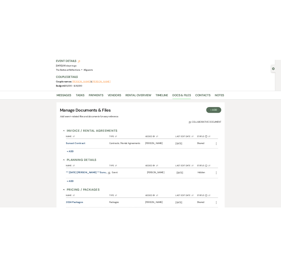
scroll to position [80, 0]
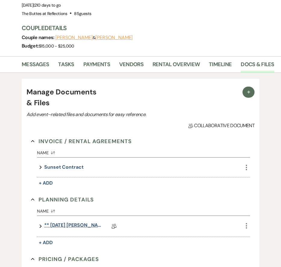
click at [66, 223] on link "** 06.07.2025 Quinn, Catherine ** Sunset Wedding Details" at bounding box center [74, 226] width 60 height 9
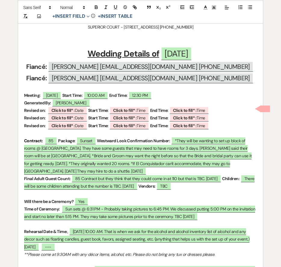
scroll to position [214, 0]
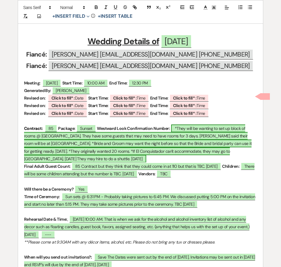
click at [179, 151] on span "*They will be wanting to set up block of rooms @ El Conquistador. They have som…" at bounding box center [137, 144] width 227 height 38
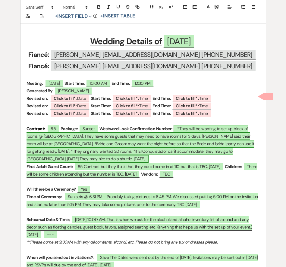
select select "owner"
select select "custom_placeholder"
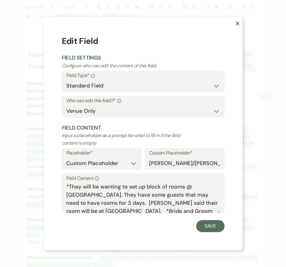
click at [197, 153] on label "Custom Placeholder*" at bounding box center [184, 153] width 71 height 9
click at [197, 158] on input "[PERSON_NAME]/[PERSON_NAME] will enter in this information" at bounding box center [184, 164] width 71 height 12
click at [188, 189] on textarea "*They will be wanting to set up block of rooms @ El Conquistador. They have som…" at bounding box center [142, 198] width 153 height 30
click at [212, 225] on button "Save" at bounding box center [210, 226] width 28 height 12
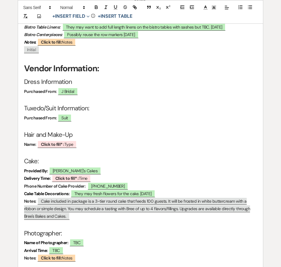
scroll to position [1208, 0]
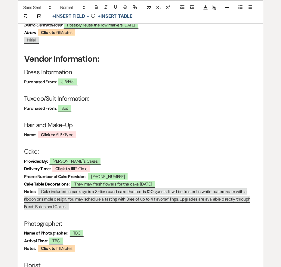
click at [156, 196] on span "Cake included in package is a 3-tier round cake that feeds 100 guests. It will …" at bounding box center [137, 199] width 226 height 23
select select "custom_placeholder"
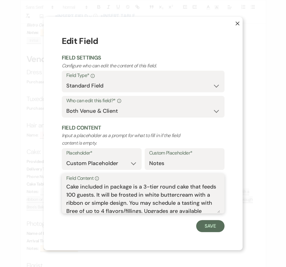
click at [156, 194] on textarea "Cake included in package is a 3-tier round cake that feeds 100 guests. It will …" at bounding box center [142, 198] width 153 height 30
click at [215, 230] on button "Save" at bounding box center [210, 226] width 28 height 12
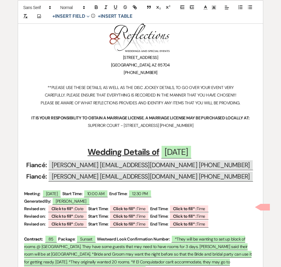
scroll to position [0, 0]
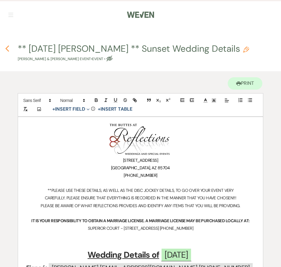
click at [6, 47] on icon "Previous" at bounding box center [7, 48] width 5 height 7
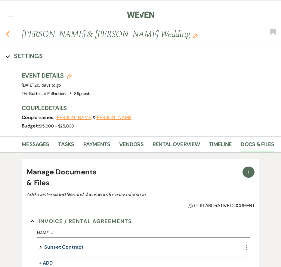
click at [8, 34] on icon "Previous" at bounding box center [7, 34] width 5 height 7
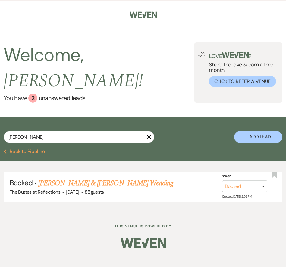
click at [34, 149] on button "Previous Back to Pipeline" at bounding box center [24, 151] width 41 height 5
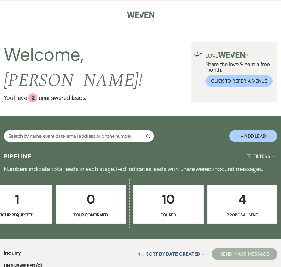
scroll to position [0, 318]
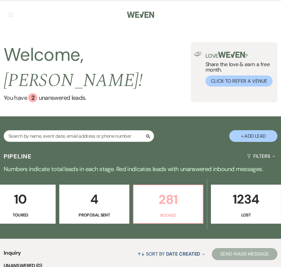
click at [178, 190] on p "281" at bounding box center [168, 200] width 62 height 20
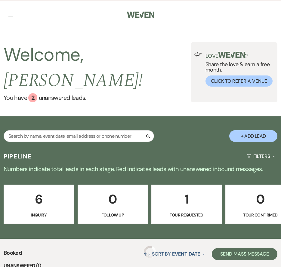
scroll to position [191, 0]
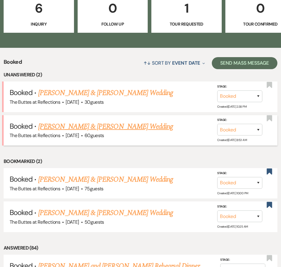
click at [126, 121] on link "[PERSON_NAME] & [PERSON_NAME] Wedding" at bounding box center [105, 126] width 135 height 11
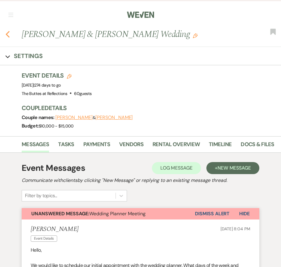
click at [8, 35] on icon "Previous" at bounding box center [7, 34] width 5 height 7
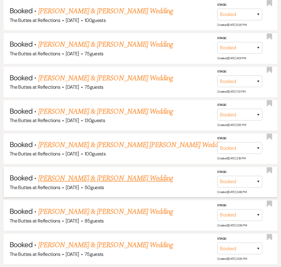
scroll to position [1856, 0]
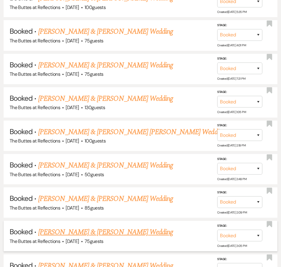
click at [135, 227] on link "[PERSON_NAME] & [PERSON_NAME] Wedding" at bounding box center [105, 232] width 135 height 11
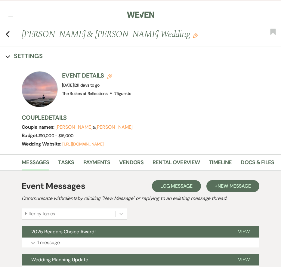
scroll to position [41, 0]
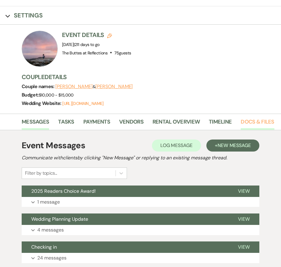
click at [243, 123] on link "Docs & Files" at bounding box center [257, 124] width 33 height 12
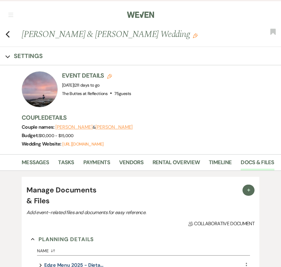
click at [6, 34] on use "button" at bounding box center [8, 34] width 4 height 7
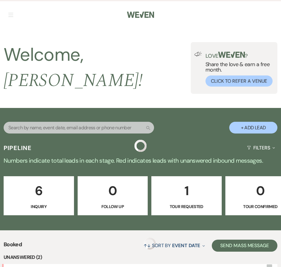
scroll to position [1856, 0]
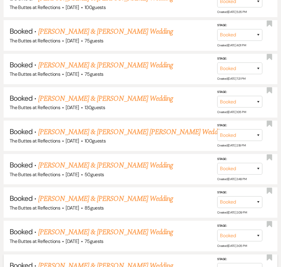
click at [85, 261] on link "[PERSON_NAME] & [PERSON_NAME] Wedding" at bounding box center [105, 266] width 135 height 11
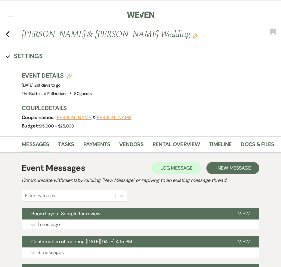
click at [262, 138] on div "Messages Tasks Payments Vendors Rental Overview Timeline Docs & Files Contacts …" at bounding box center [140, 144] width 281 height 17
click at [269, 145] on link "Docs & Files" at bounding box center [257, 146] width 33 height 12
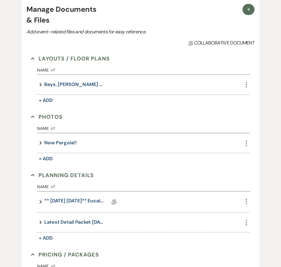
scroll to position [205, 0]
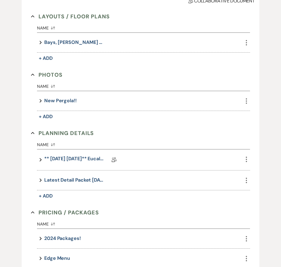
click at [42, 178] on button "Expand" at bounding box center [40, 180] width 7 height 8
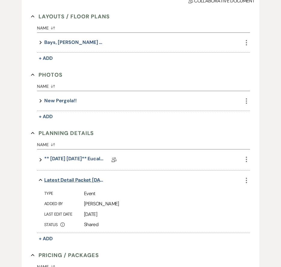
click at [58, 179] on button "Latest Detail Packet 08-05-2025" at bounding box center [74, 180] width 60 height 8
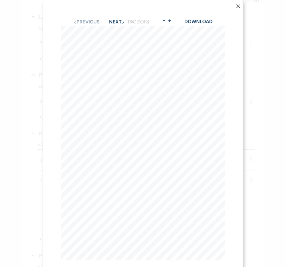
click at [236, 5] on icon "X" at bounding box center [238, 6] width 4 height 4
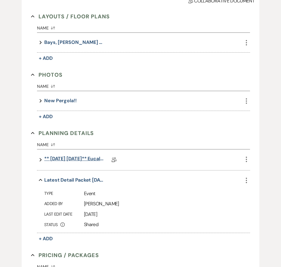
click at [81, 159] on link "** 08.03.2025 03.21.2026** Eucalyptus Wedding Details" at bounding box center [74, 159] width 60 height 9
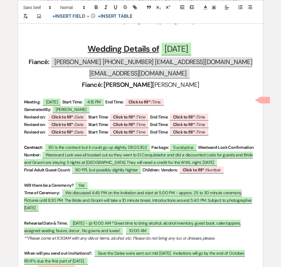
scroll to position [220, 0]
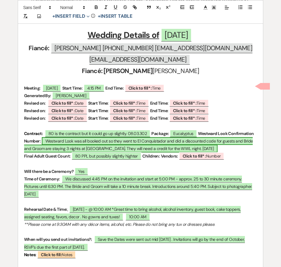
click at [153, 139] on span "Westward Look was all booked out so they went to El Conquistador and did a disc…" at bounding box center [138, 144] width 229 height 15
select select "owner"
select select "custom_placeholder"
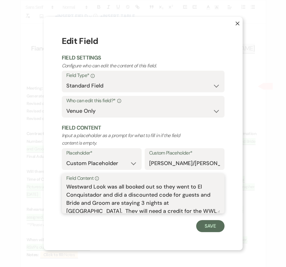
click at [124, 196] on textarea "Westward Look was all booked out so they went to El Conquistador and did a disc…" at bounding box center [142, 198] width 153 height 30
click at [217, 224] on button "Save" at bounding box center [210, 226] width 28 height 12
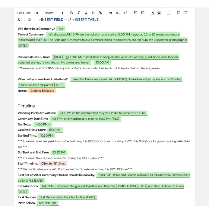
scroll to position [418, 0]
